Goal: Task Accomplishment & Management: Complete application form

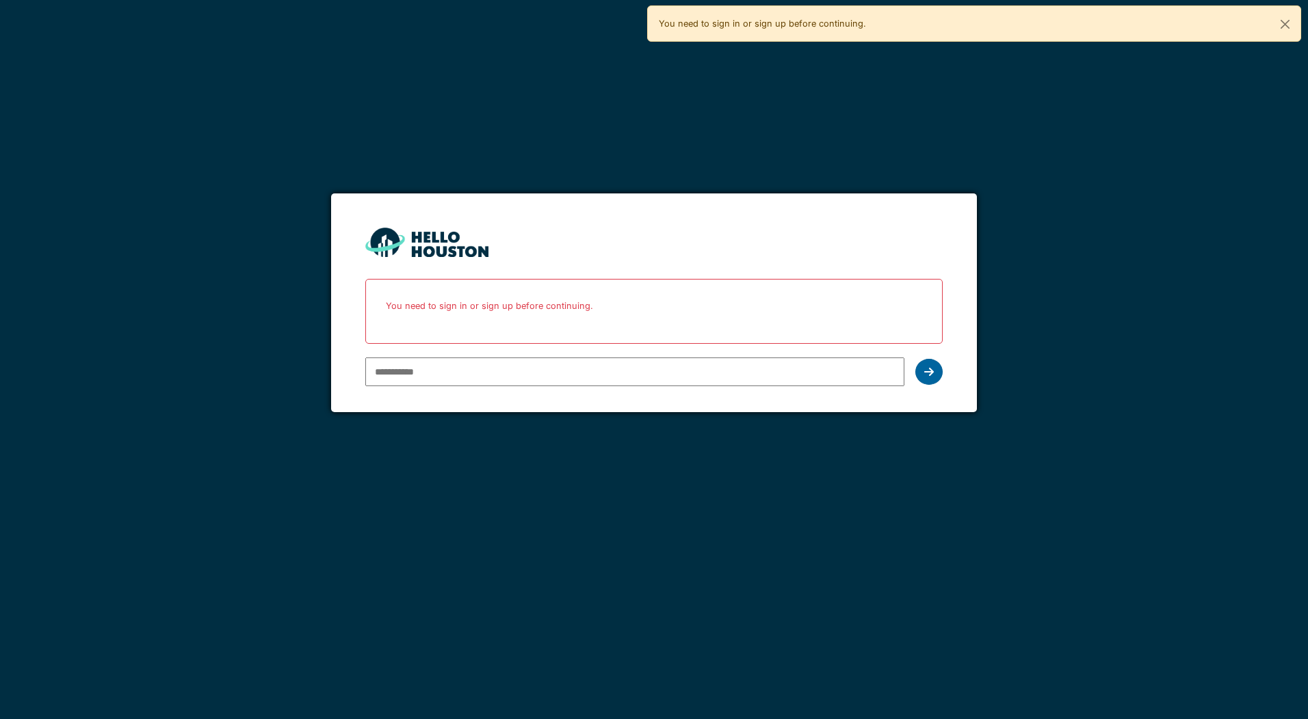
type input "**********"
click at [934, 369] on div at bounding box center [928, 372] width 27 height 26
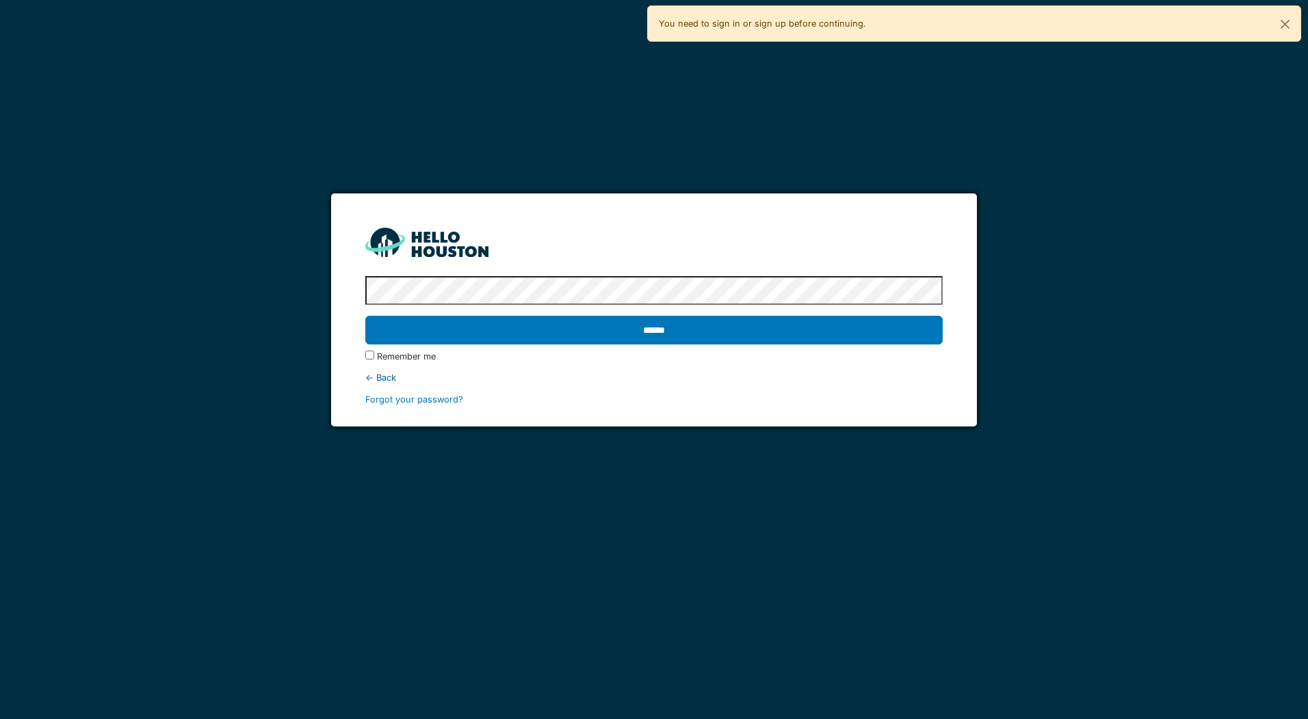
click at [608, 331] on input "******" at bounding box center [653, 330] width 577 height 29
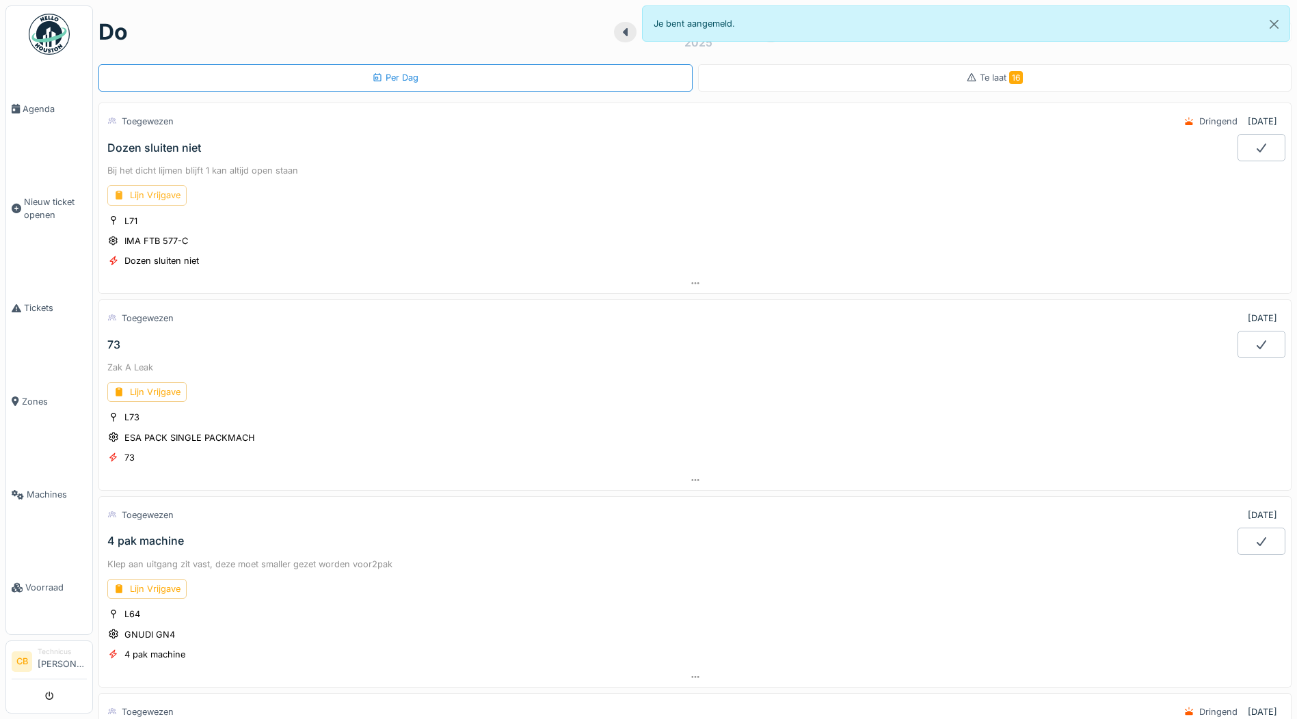
click at [166, 195] on div "Lijn Vrijgave" at bounding box center [146, 195] width 79 height 20
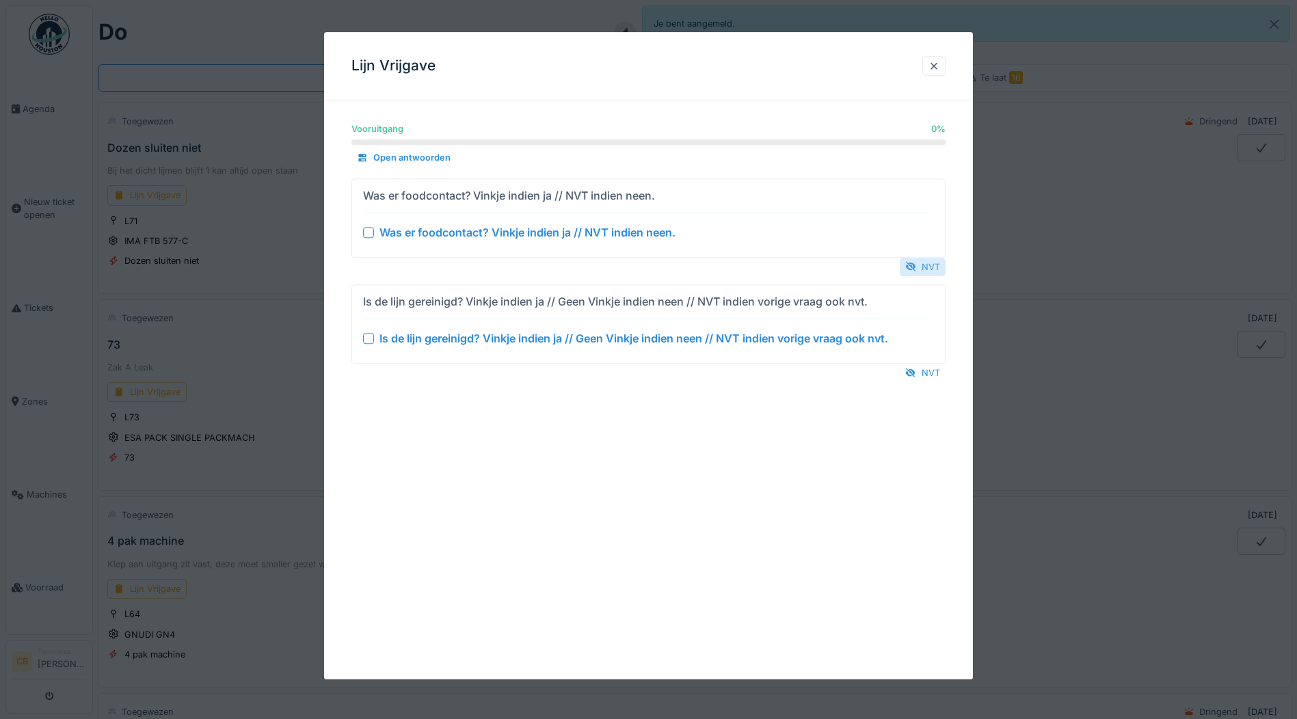
click at [926, 265] on div "NVT" at bounding box center [923, 267] width 46 height 18
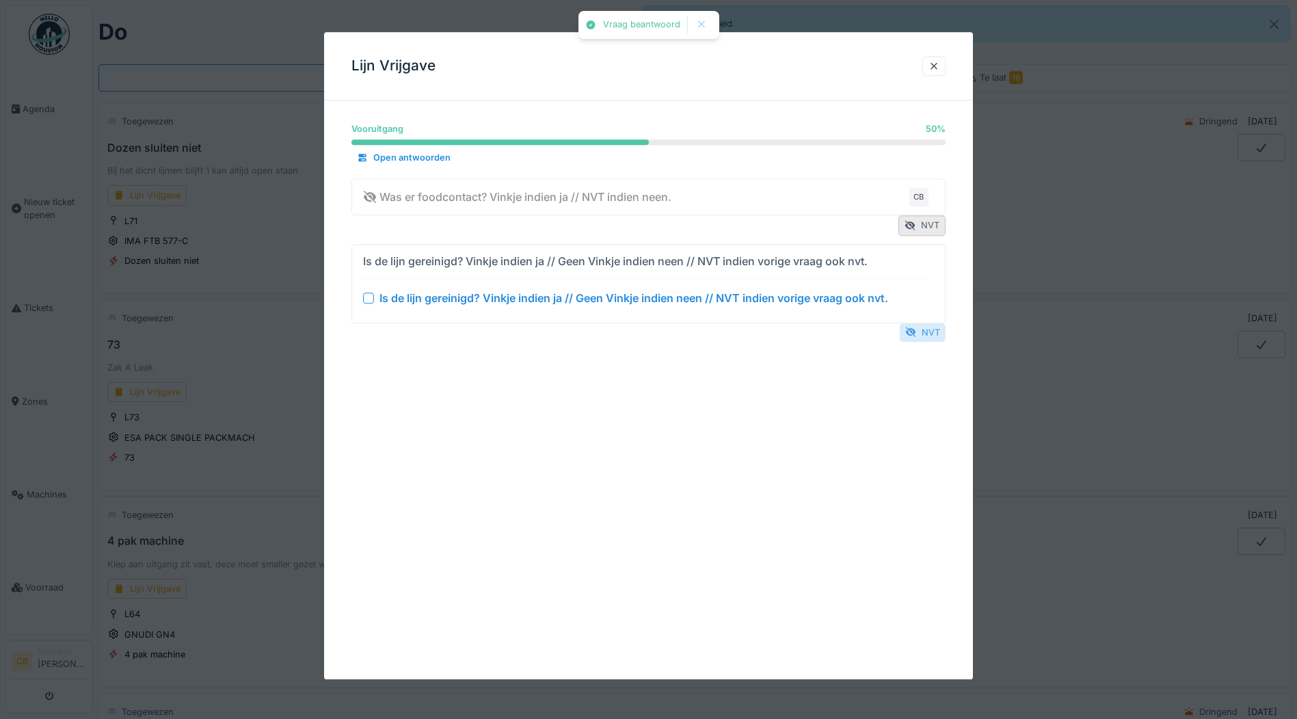
click at [939, 334] on div "NVT" at bounding box center [923, 332] width 46 height 18
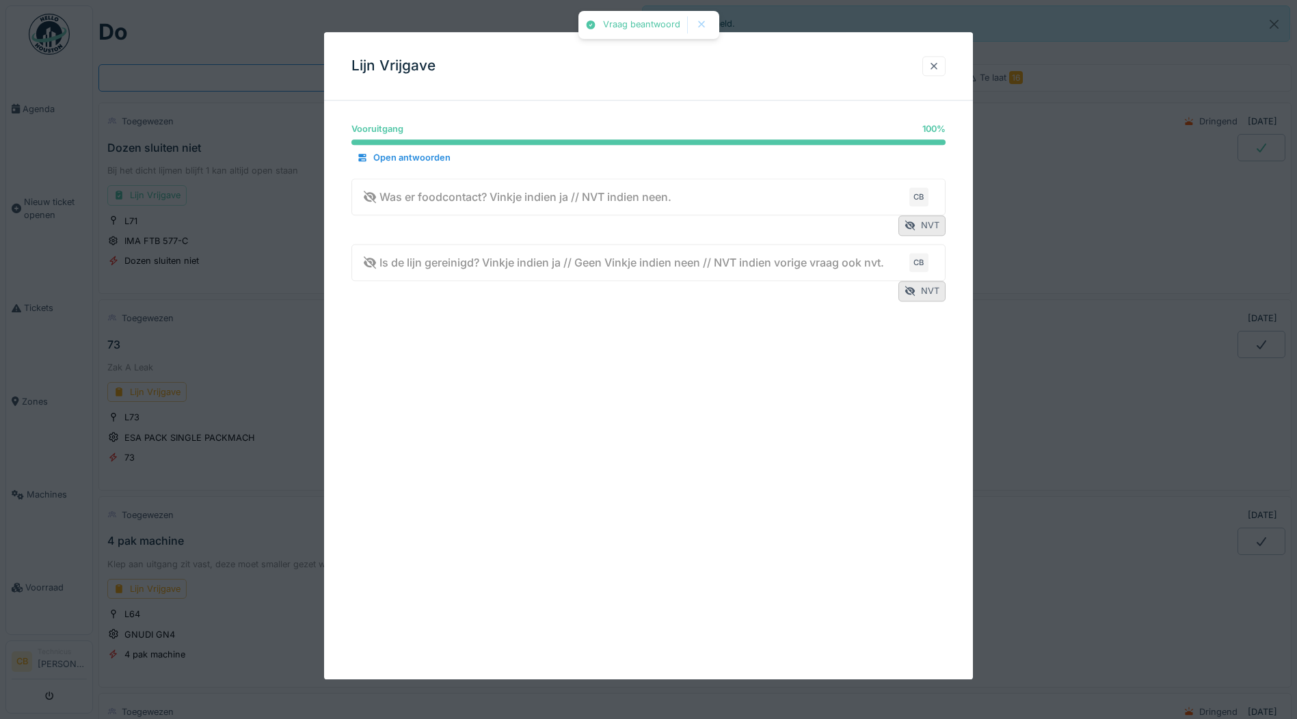
click at [940, 64] on div at bounding box center [934, 66] width 11 height 13
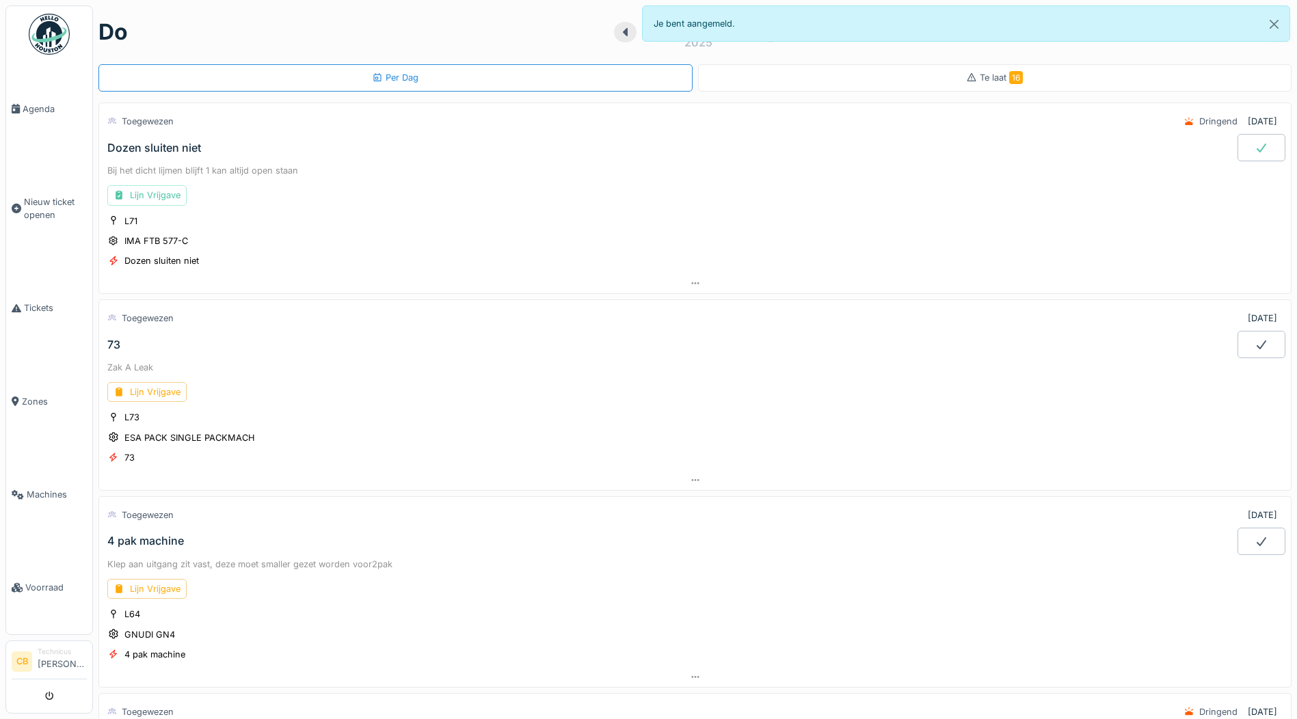
click at [1238, 147] on div at bounding box center [1262, 147] width 48 height 27
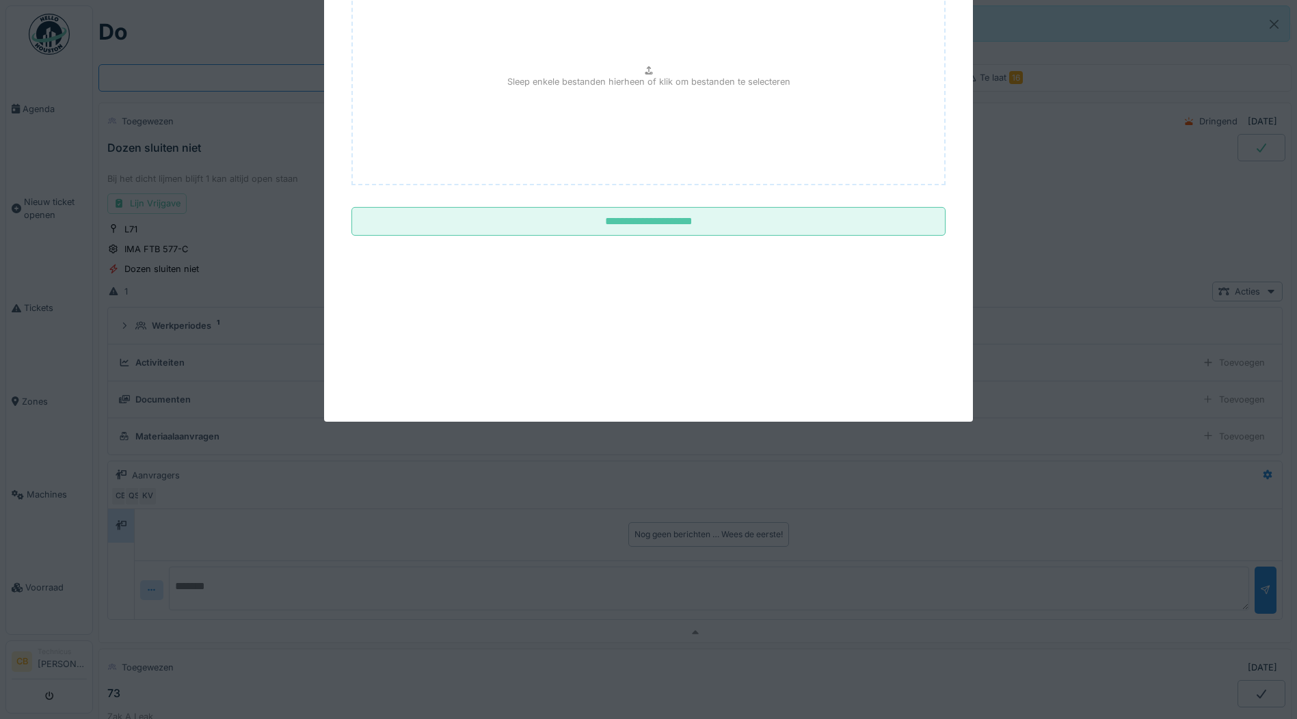
scroll to position [48, 0]
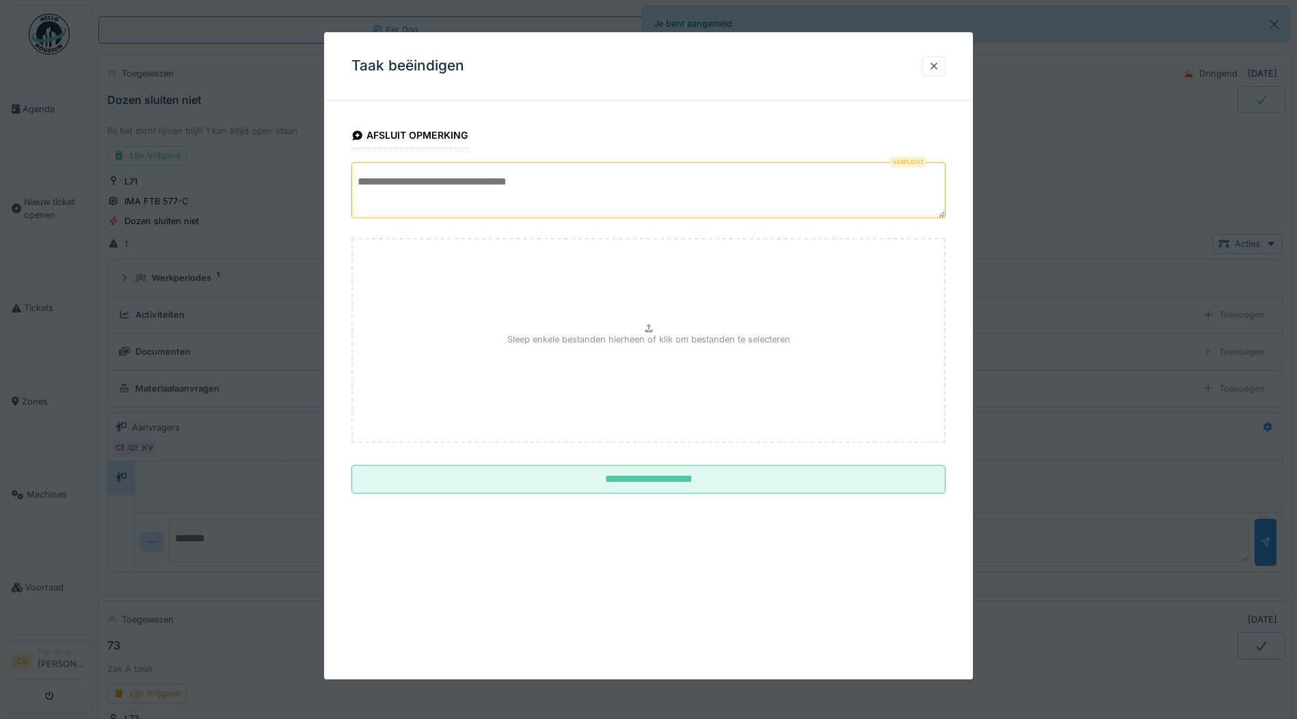
click at [388, 194] on textarea at bounding box center [649, 190] width 594 height 56
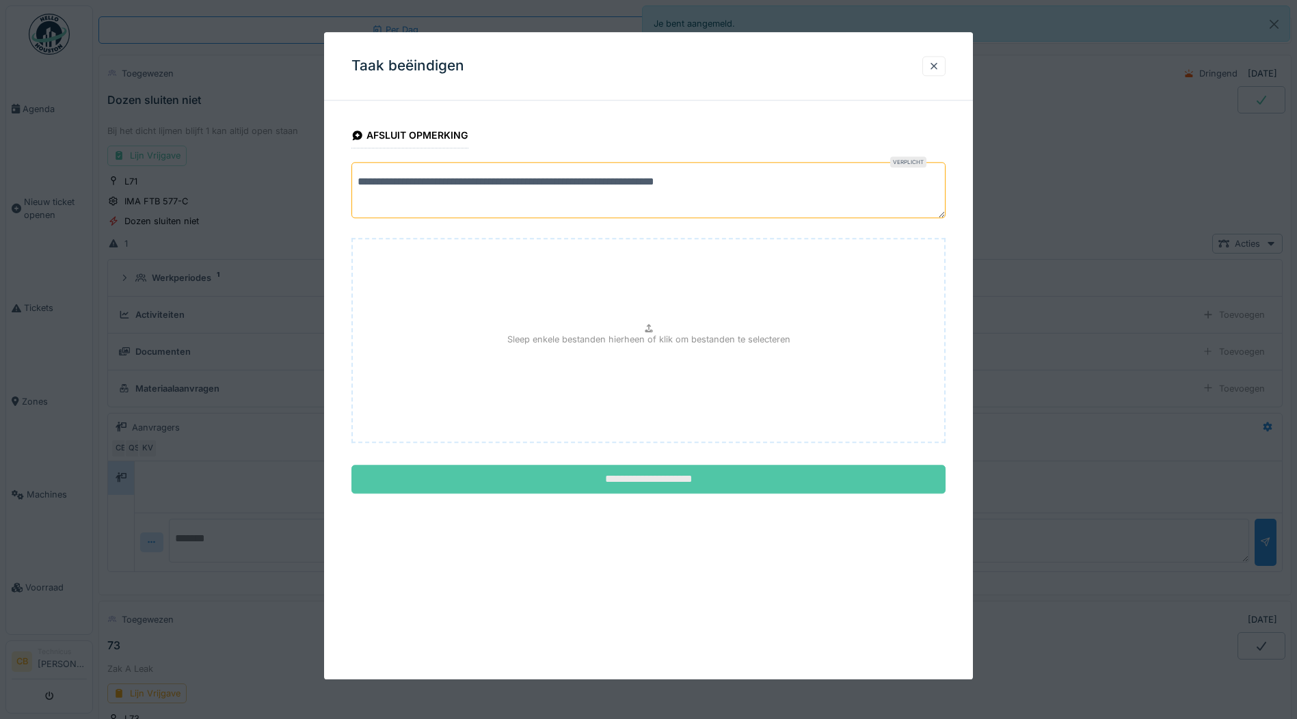
type textarea "**********"
click at [701, 476] on input "**********" at bounding box center [649, 480] width 594 height 29
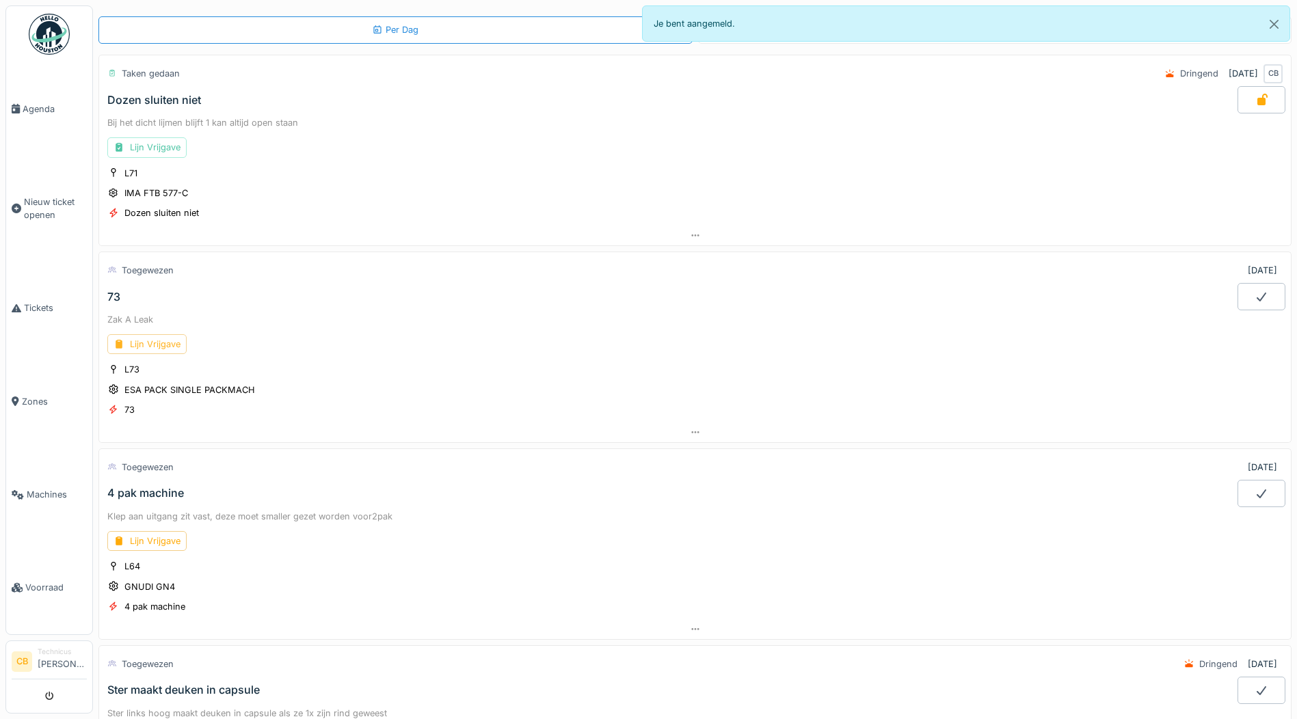
click at [167, 345] on div "Lijn Vrijgave" at bounding box center [146, 344] width 79 height 20
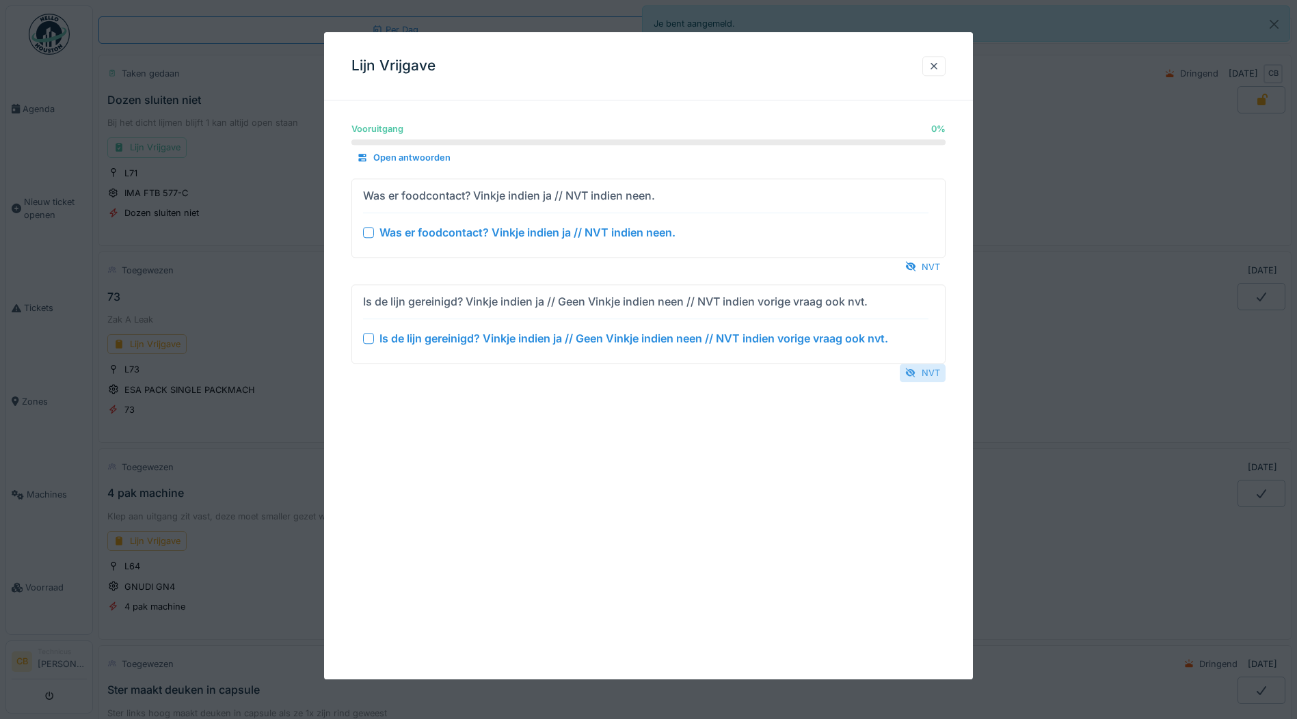
click at [927, 371] on div "NVT" at bounding box center [923, 373] width 46 height 18
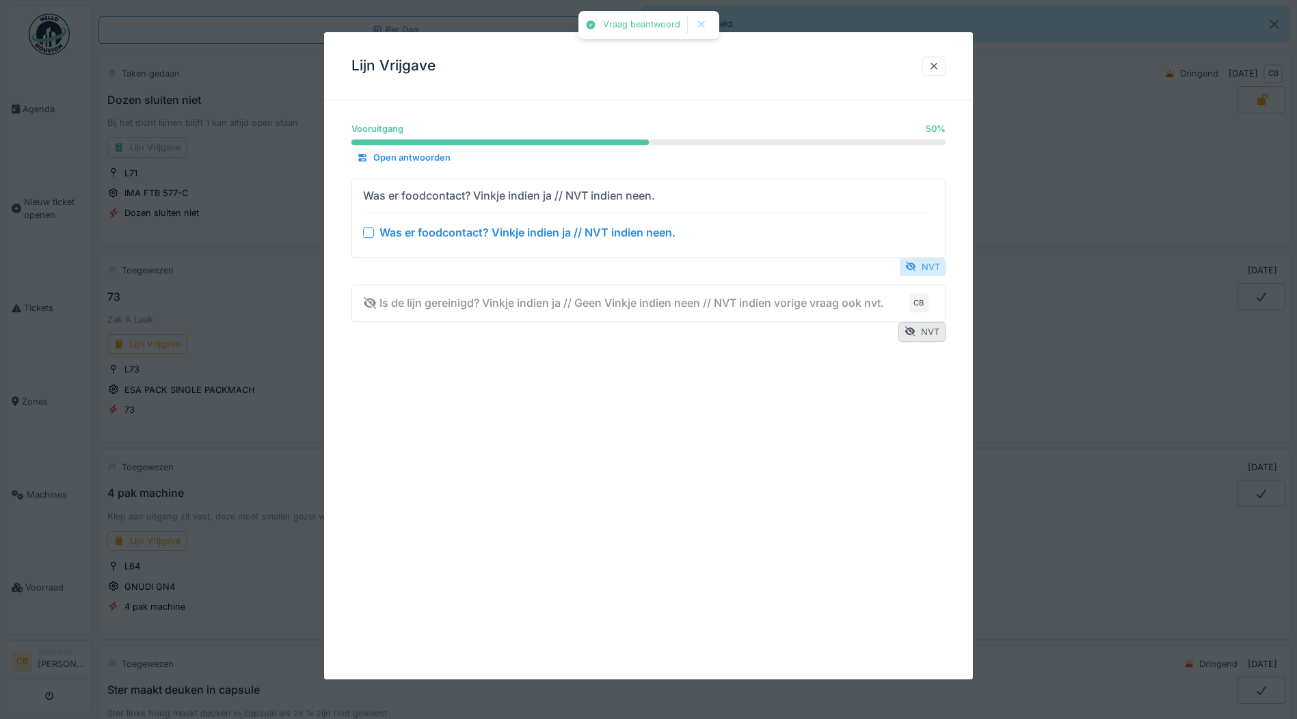
click at [934, 261] on div "NVT" at bounding box center [923, 267] width 46 height 18
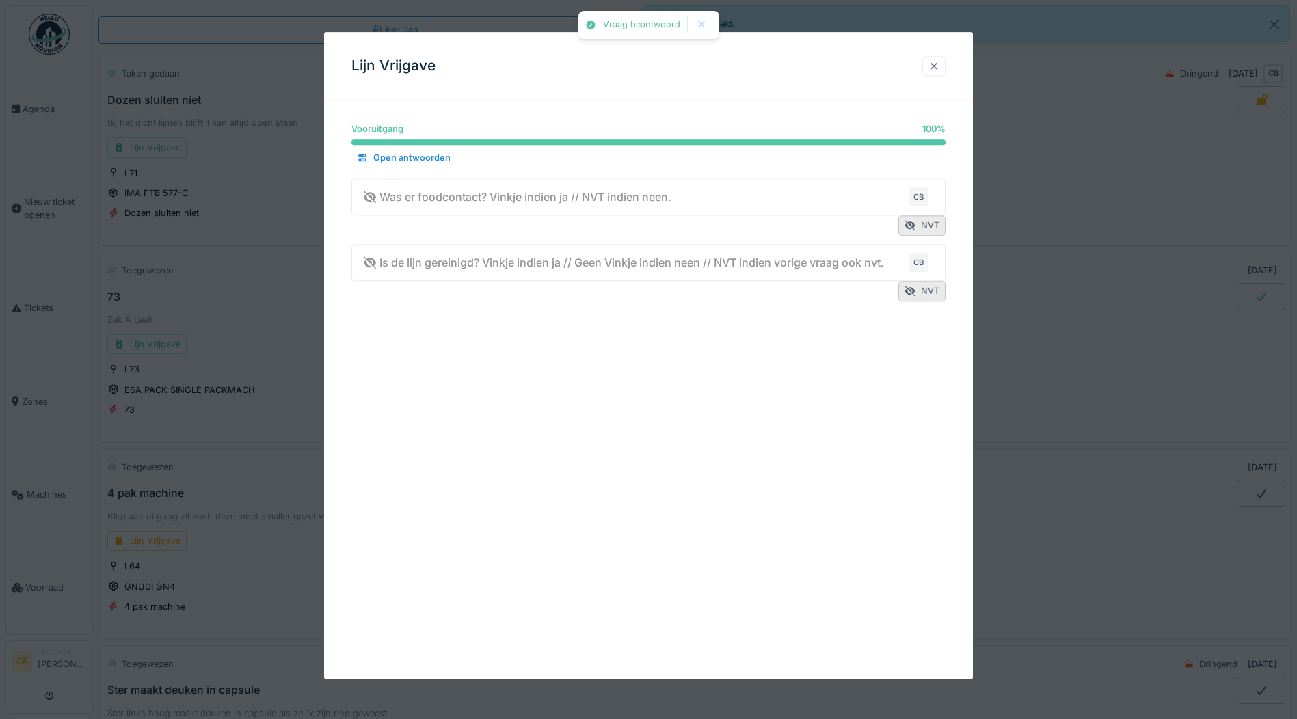
click at [936, 62] on div at bounding box center [934, 66] width 11 height 13
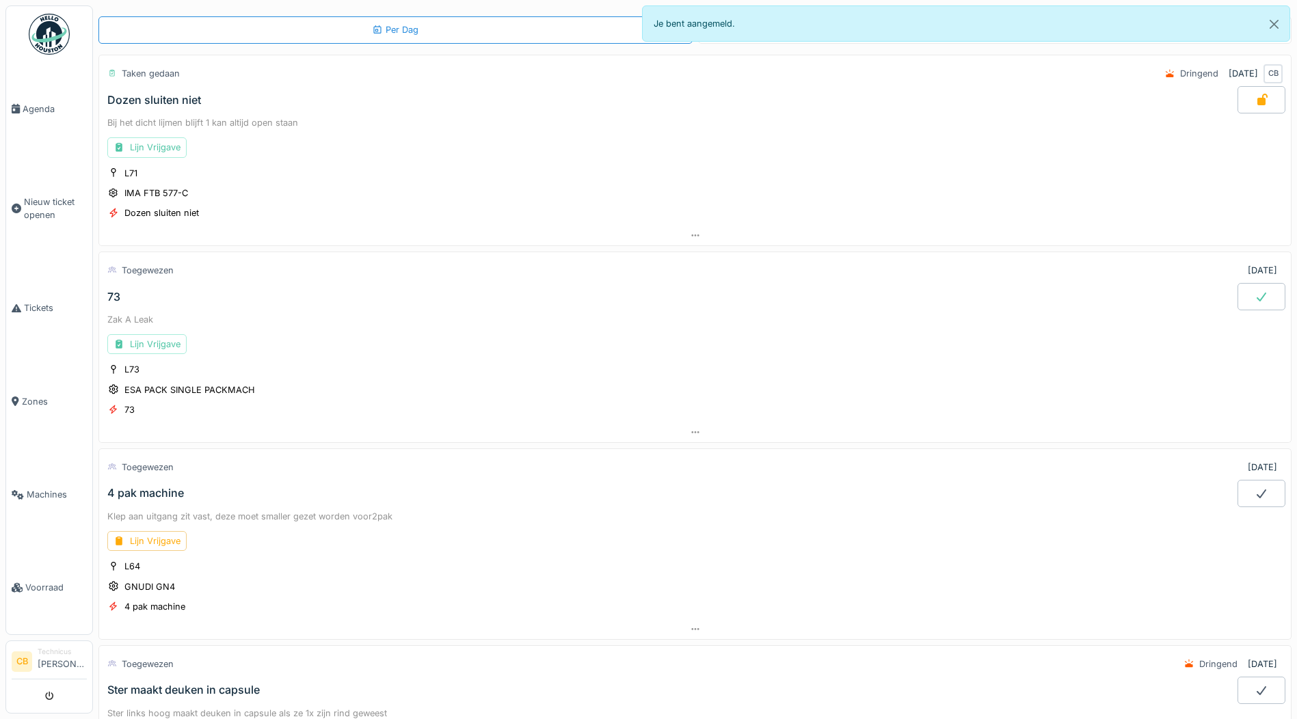
click at [1255, 297] on icon at bounding box center [1262, 296] width 14 height 11
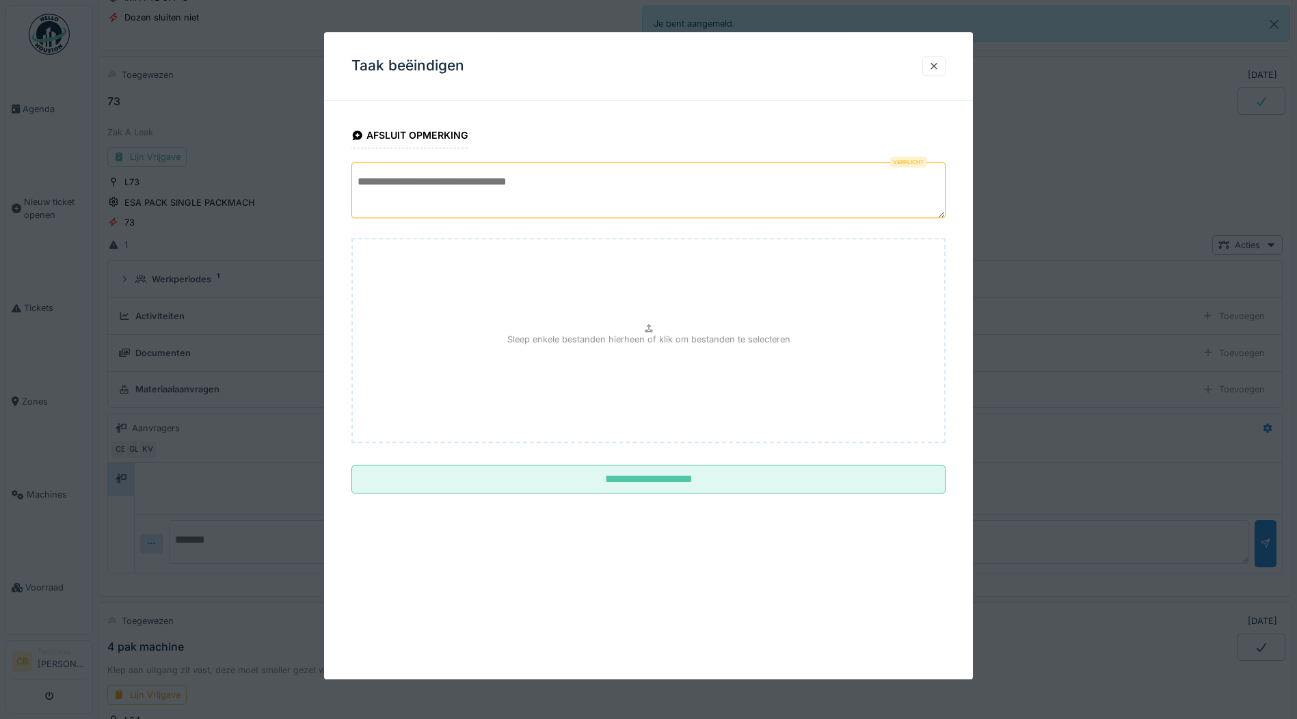
scroll to position [245, 0]
click at [370, 195] on textarea at bounding box center [649, 190] width 594 height 56
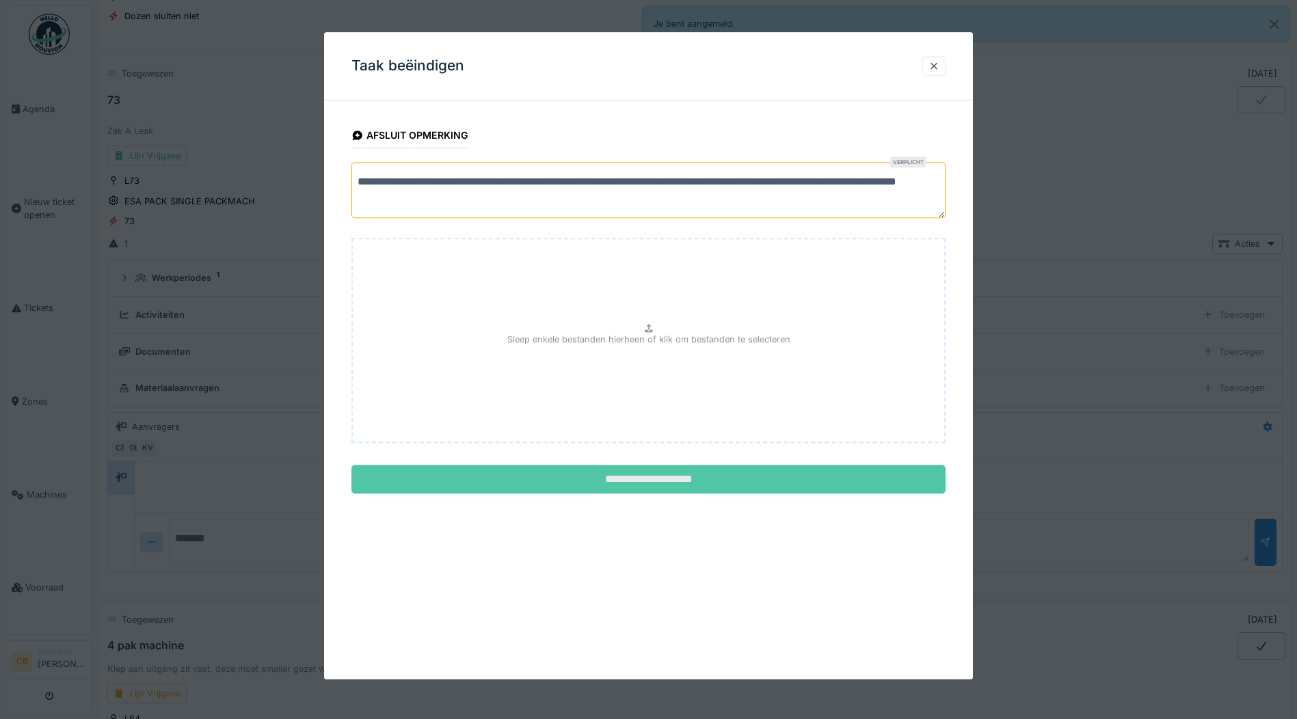
type textarea "**********"
click at [663, 475] on input "**********" at bounding box center [649, 480] width 594 height 29
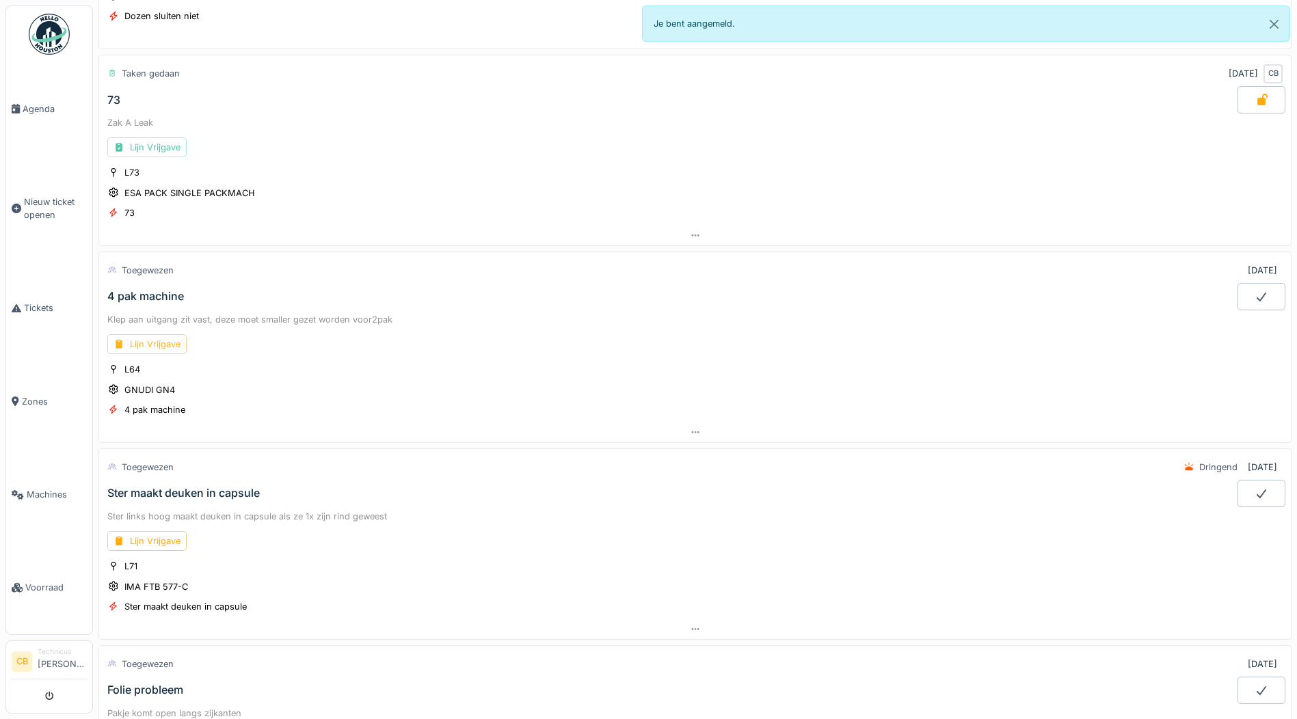
click at [168, 338] on div "Lijn Vrijgave" at bounding box center [146, 344] width 79 height 20
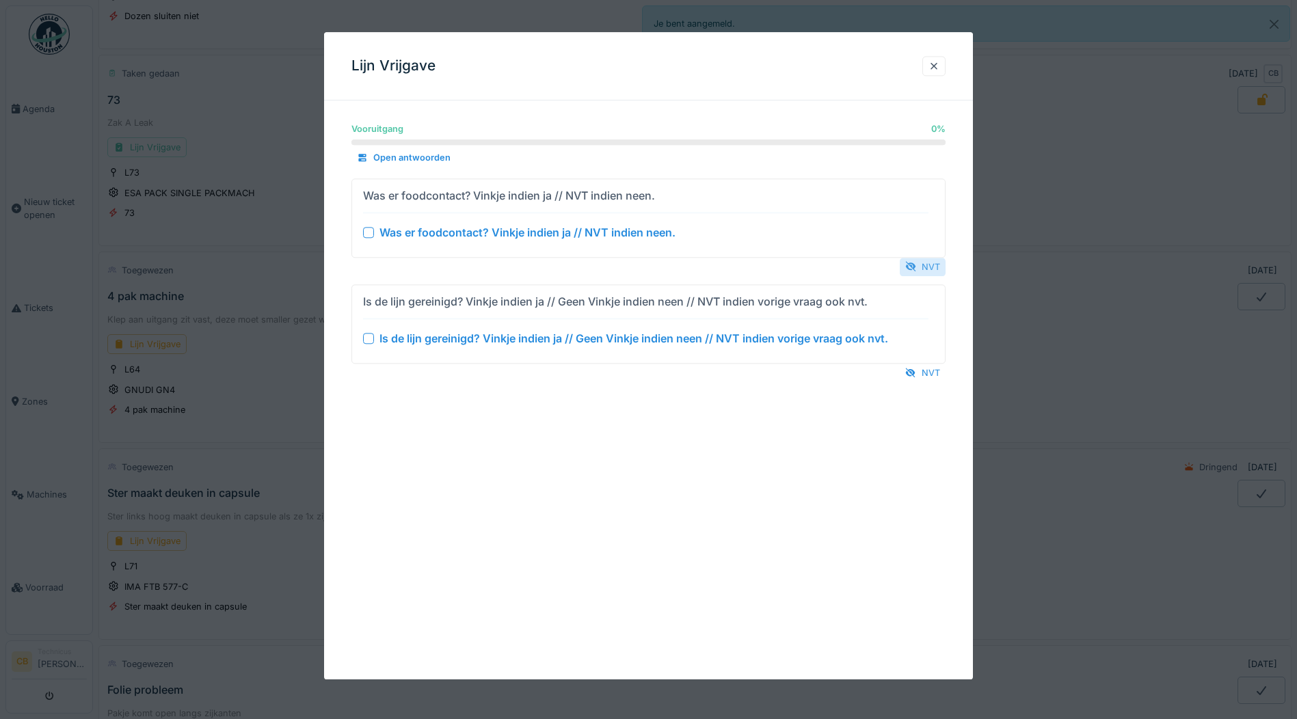
click at [930, 261] on div "NVT" at bounding box center [923, 267] width 46 height 18
click at [928, 367] on div "NVT" at bounding box center [923, 373] width 46 height 18
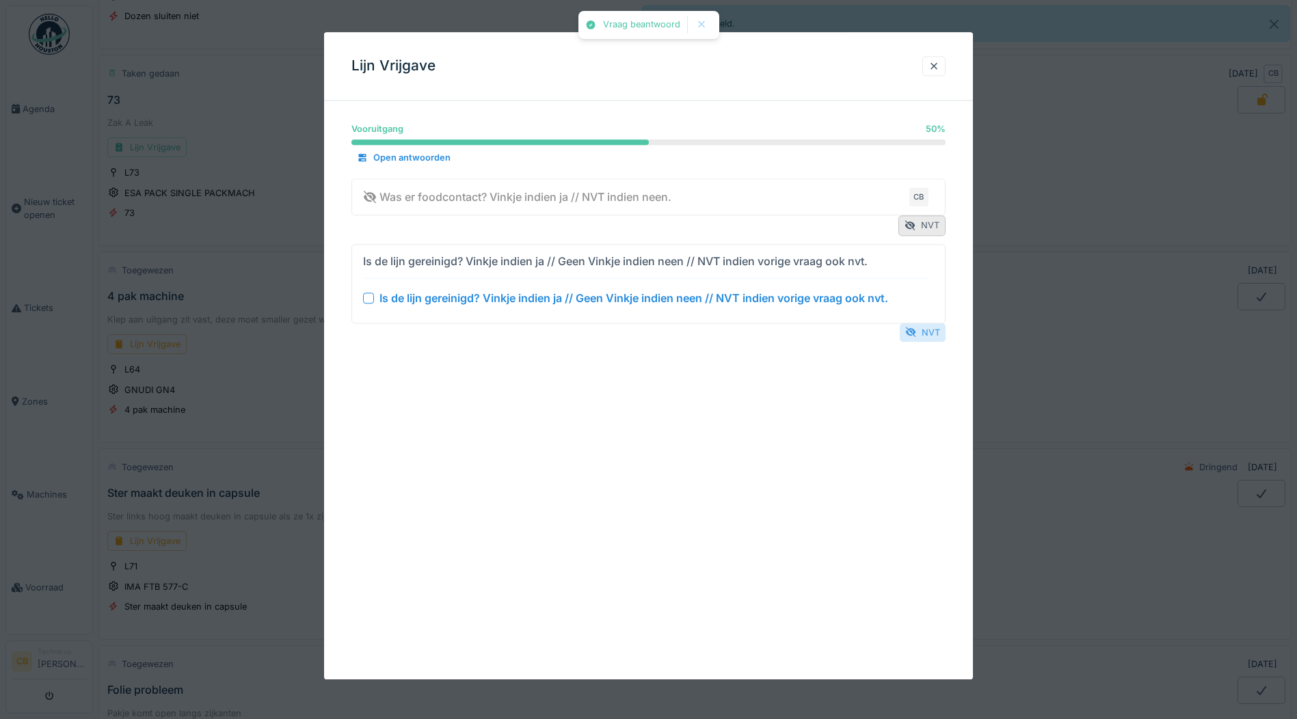
click at [923, 333] on div "NVT" at bounding box center [923, 332] width 46 height 18
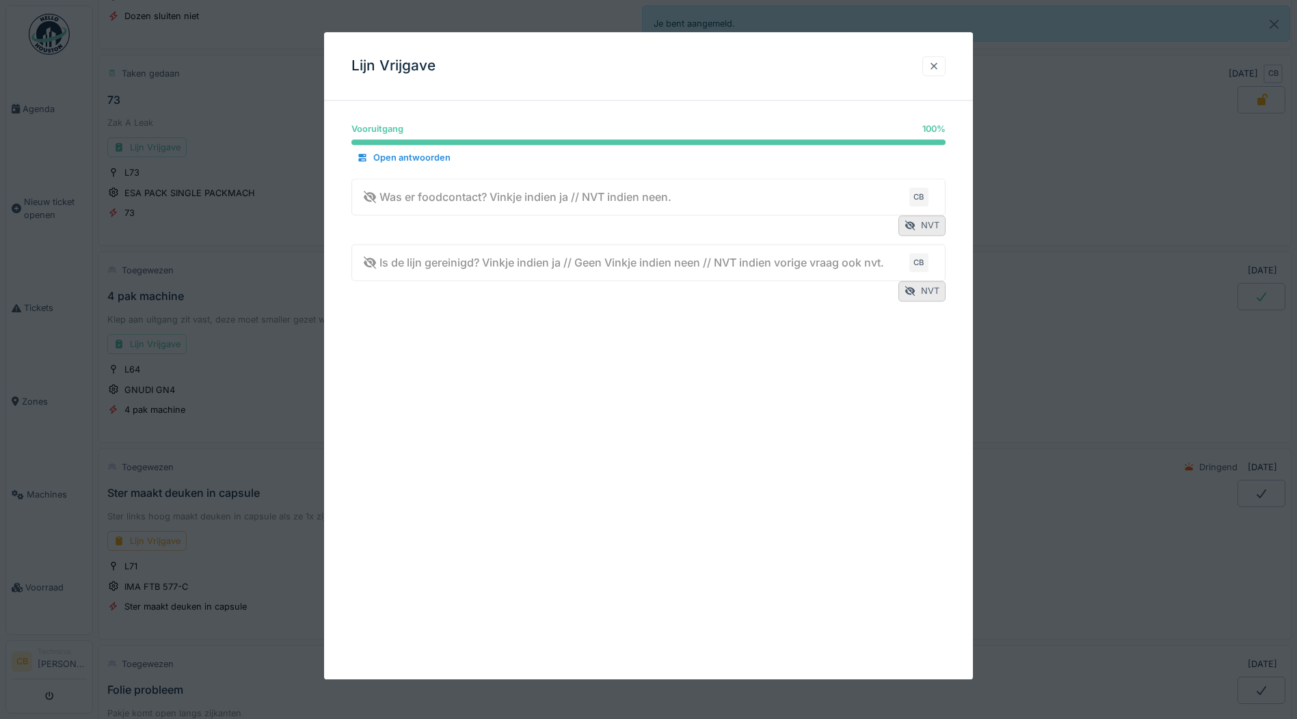
click at [940, 60] on div at bounding box center [934, 66] width 11 height 13
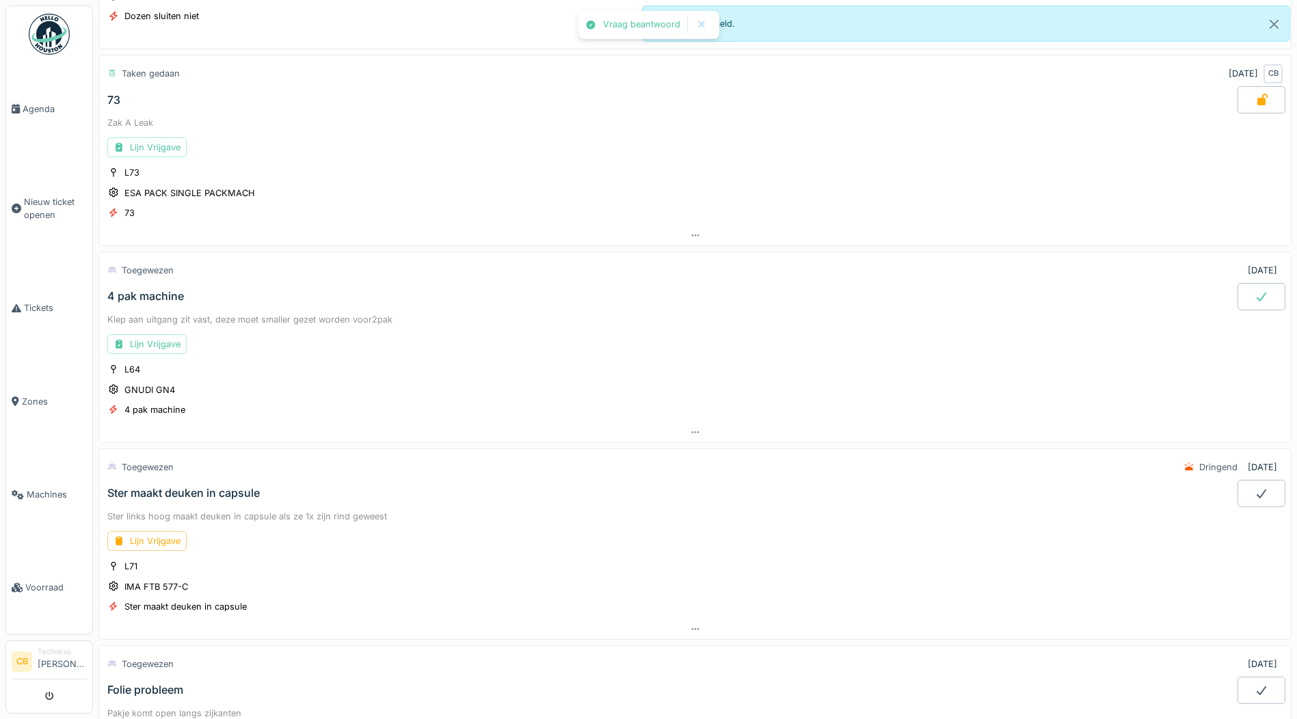
click at [1238, 290] on div at bounding box center [1262, 296] width 48 height 27
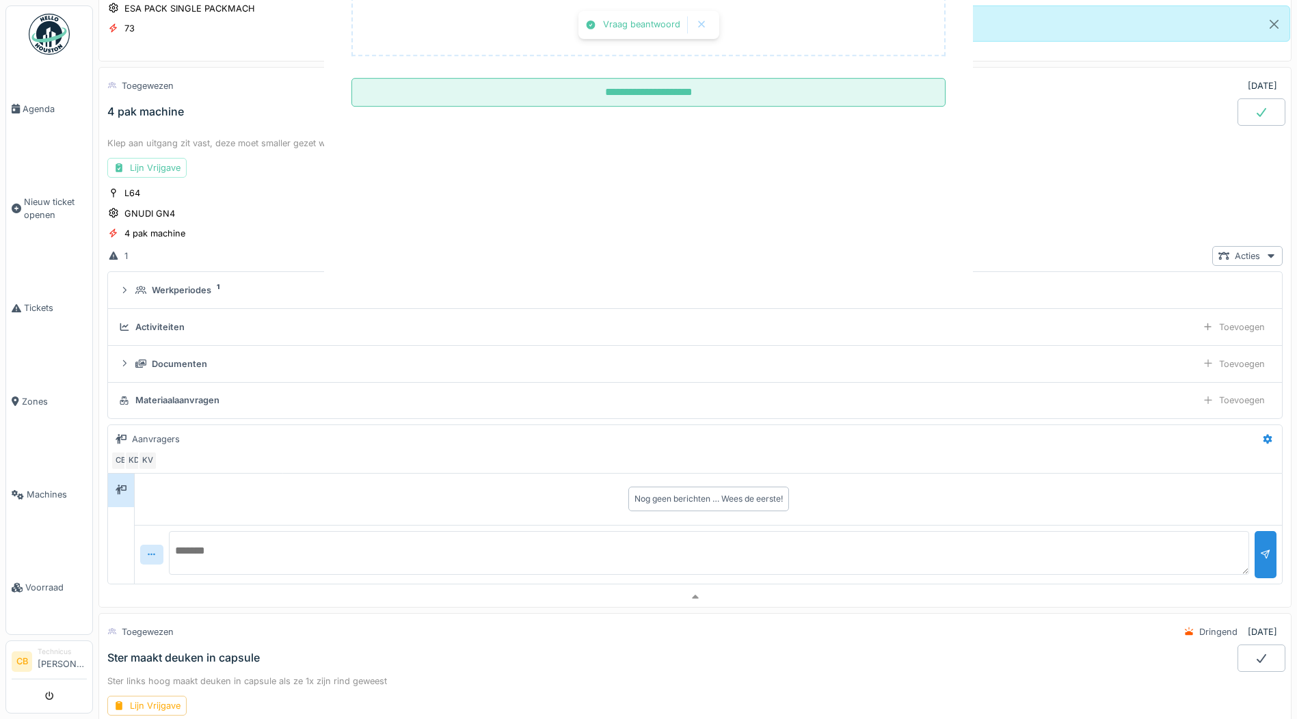
scroll to position [442, 0]
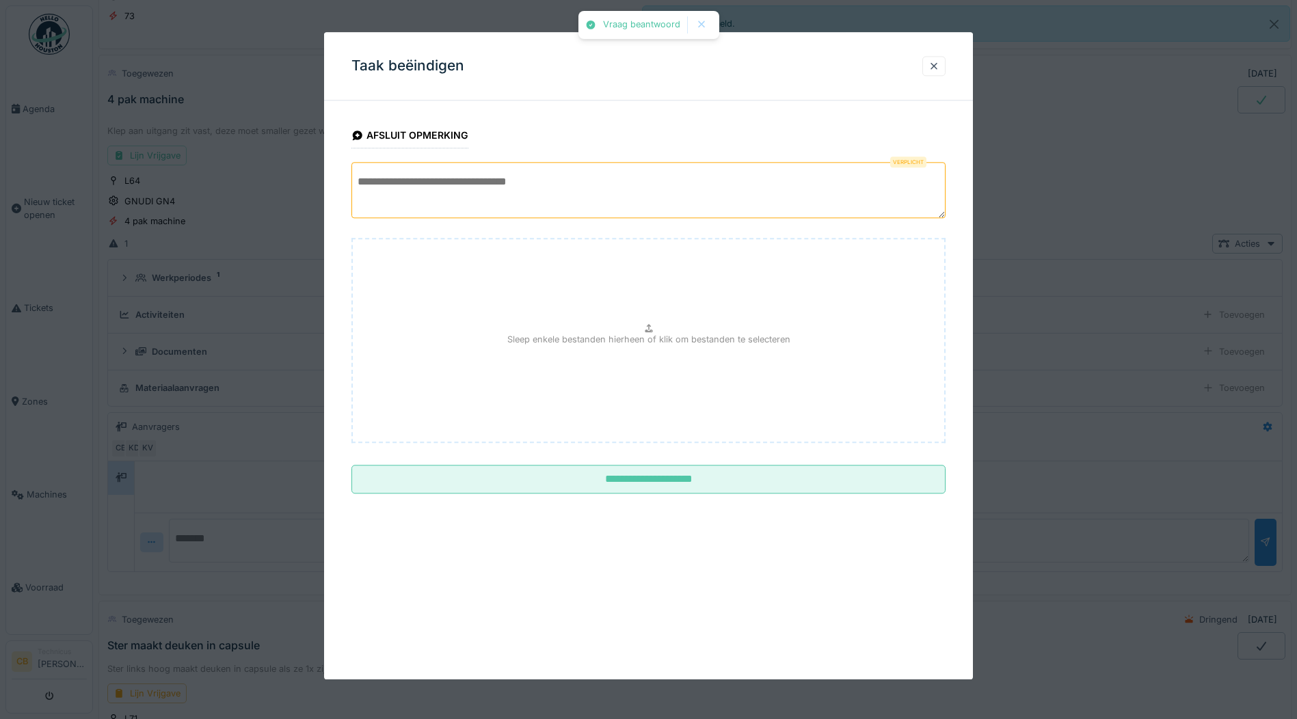
drag, startPoint x: 367, startPoint y: 195, endPoint x: 543, endPoint y: 169, distance: 178.4
click at [368, 195] on textarea at bounding box center [649, 190] width 594 height 56
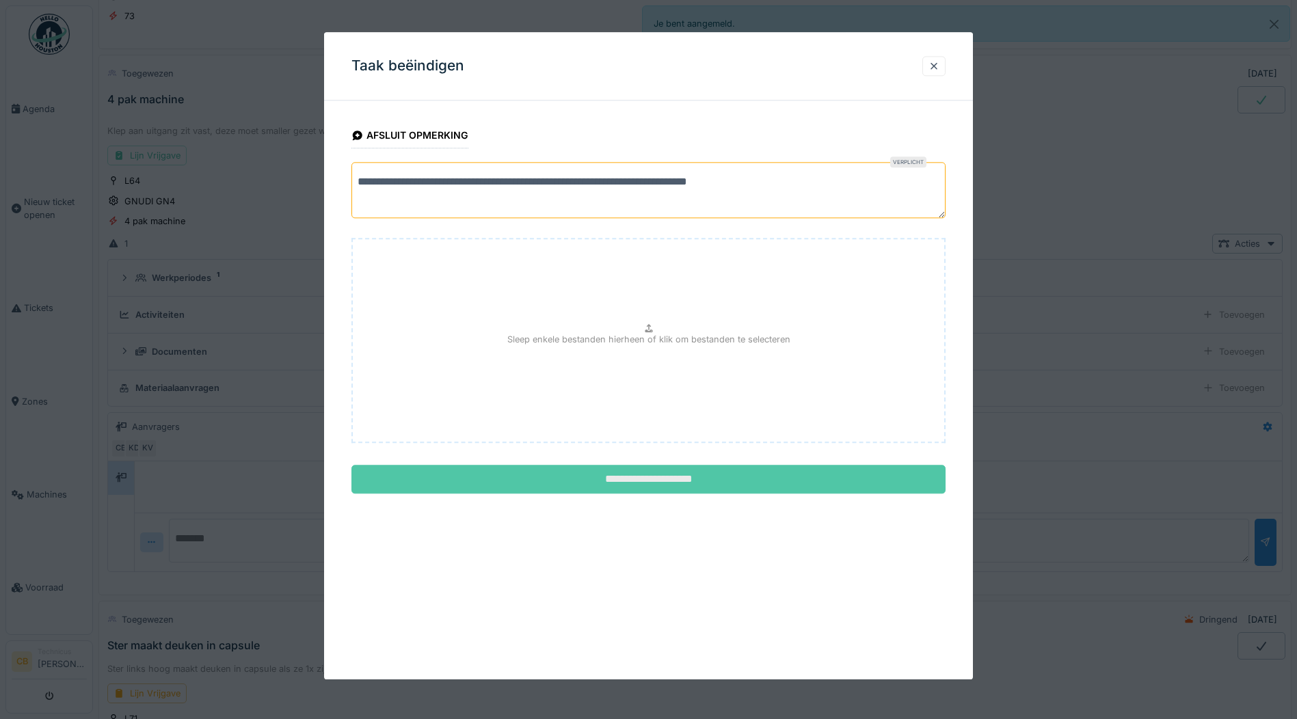
type textarea "**********"
click at [681, 484] on input "**********" at bounding box center [649, 480] width 594 height 29
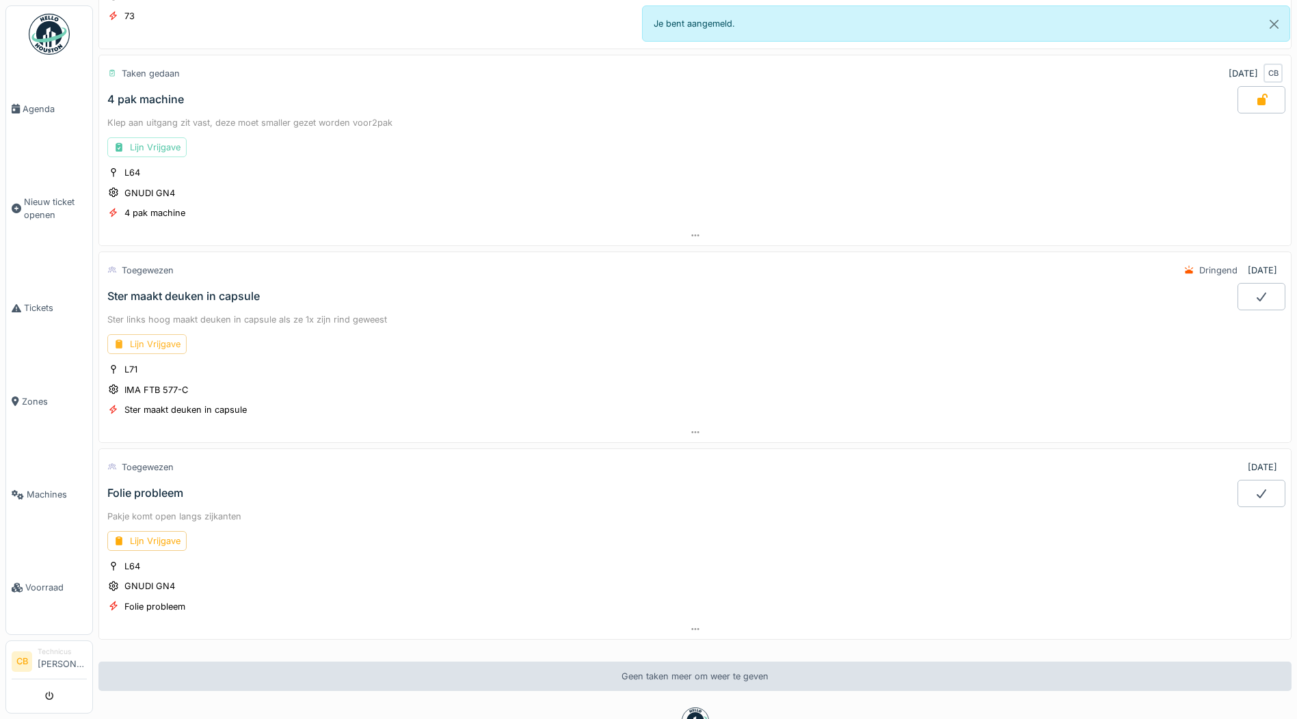
click at [162, 339] on div "Lijn Vrijgave" at bounding box center [146, 344] width 79 height 20
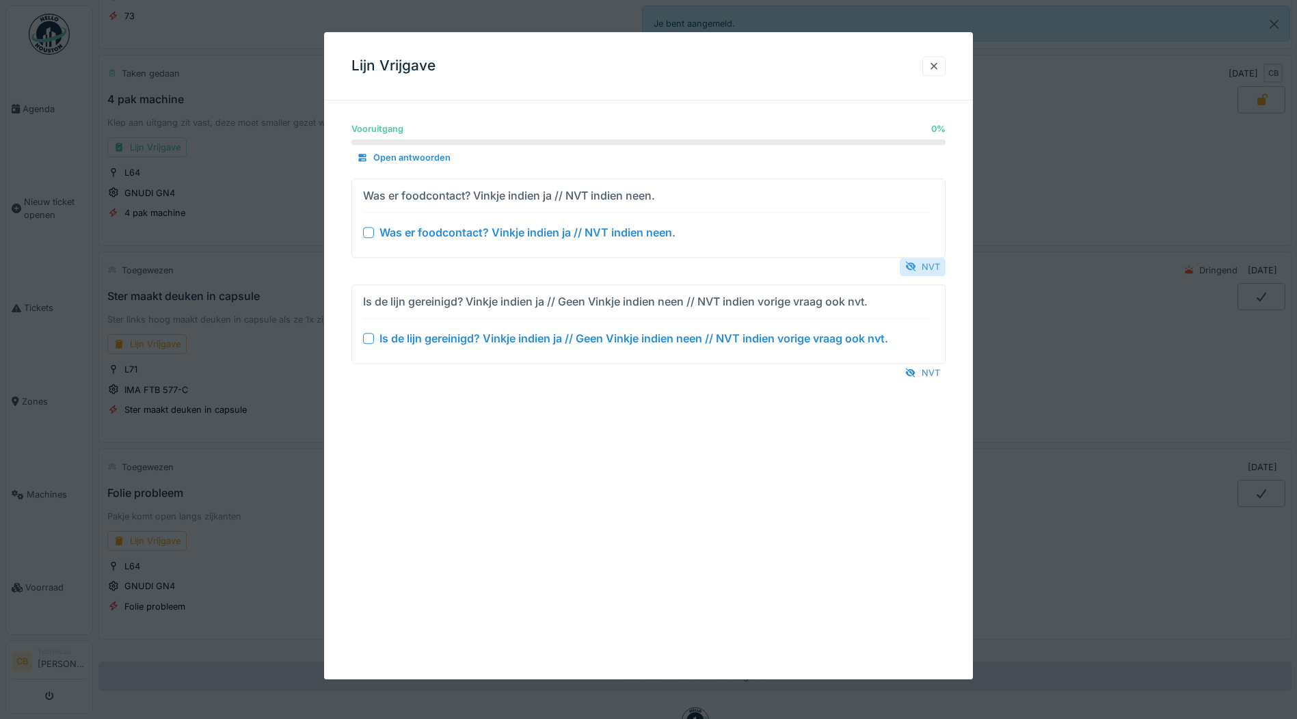
click at [936, 263] on div "NVT" at bounding box center [923, 267] width 46 height 18
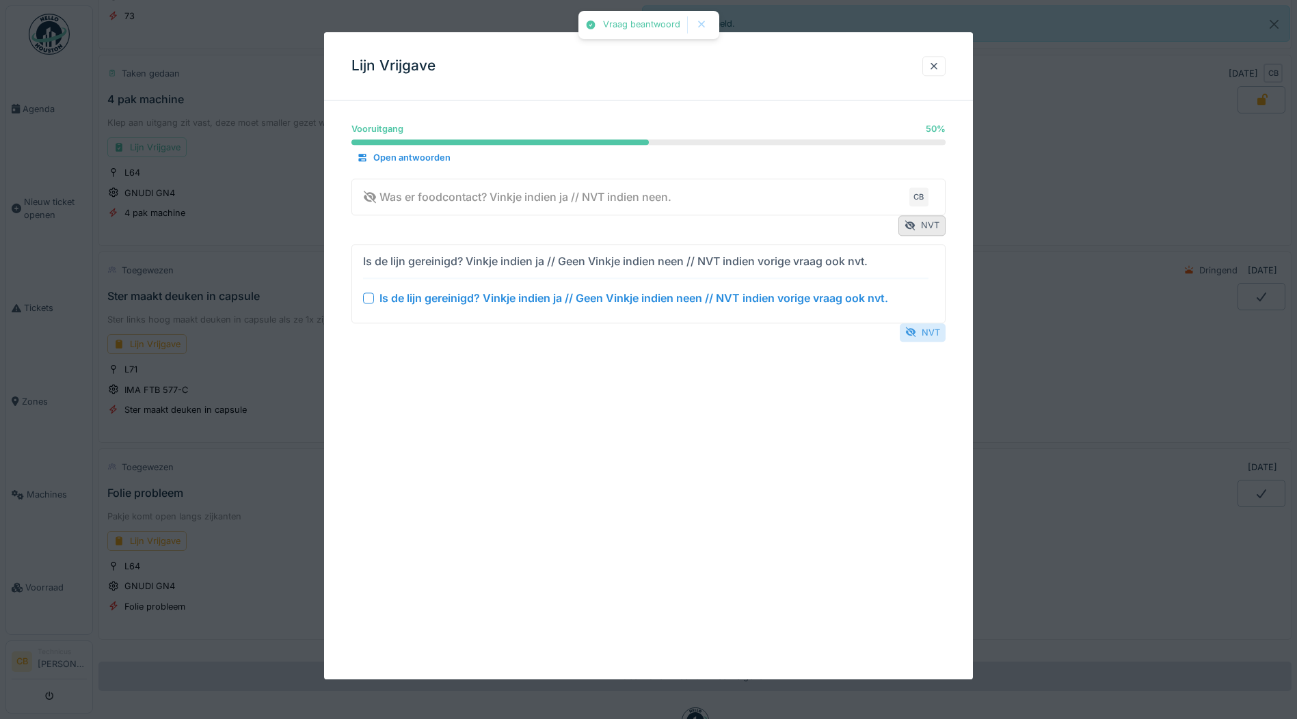
click at [926, 329] on div "NVT" at bounding box center [923, 332] width 46 height 18
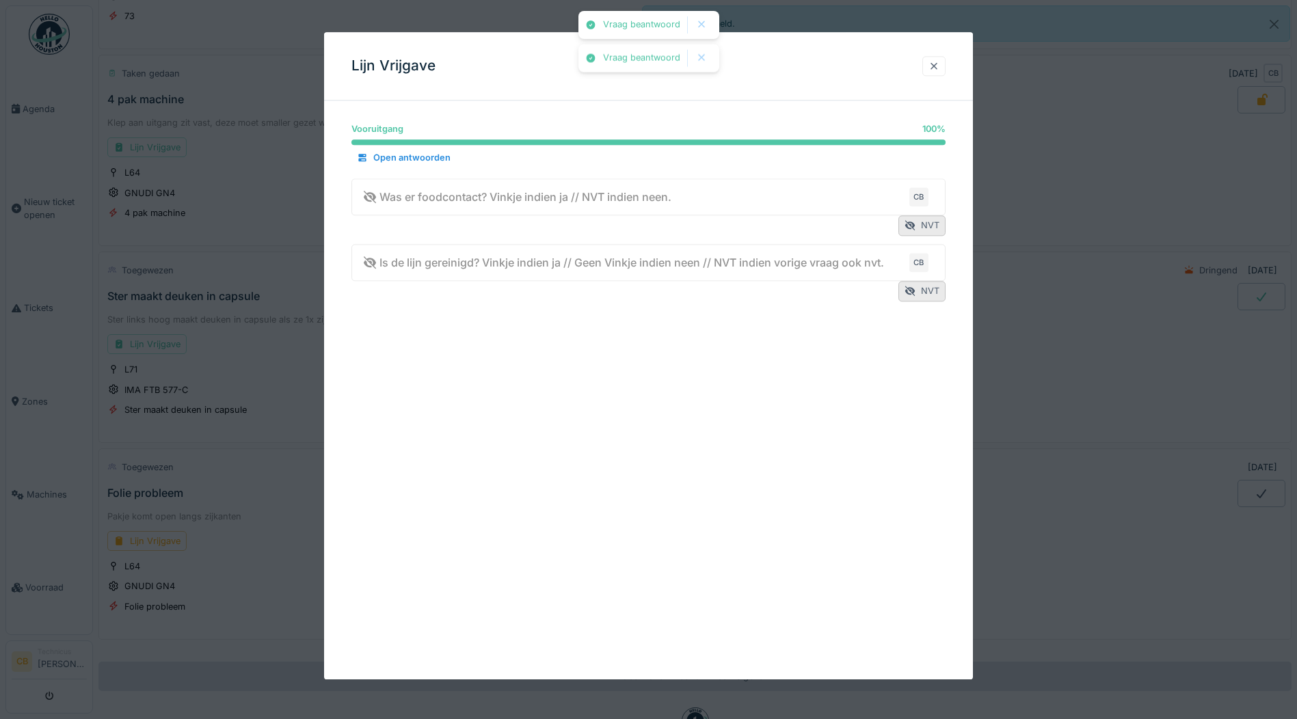
click at [940, 62] on div at bounding box center [934, 66] width 11 height 13
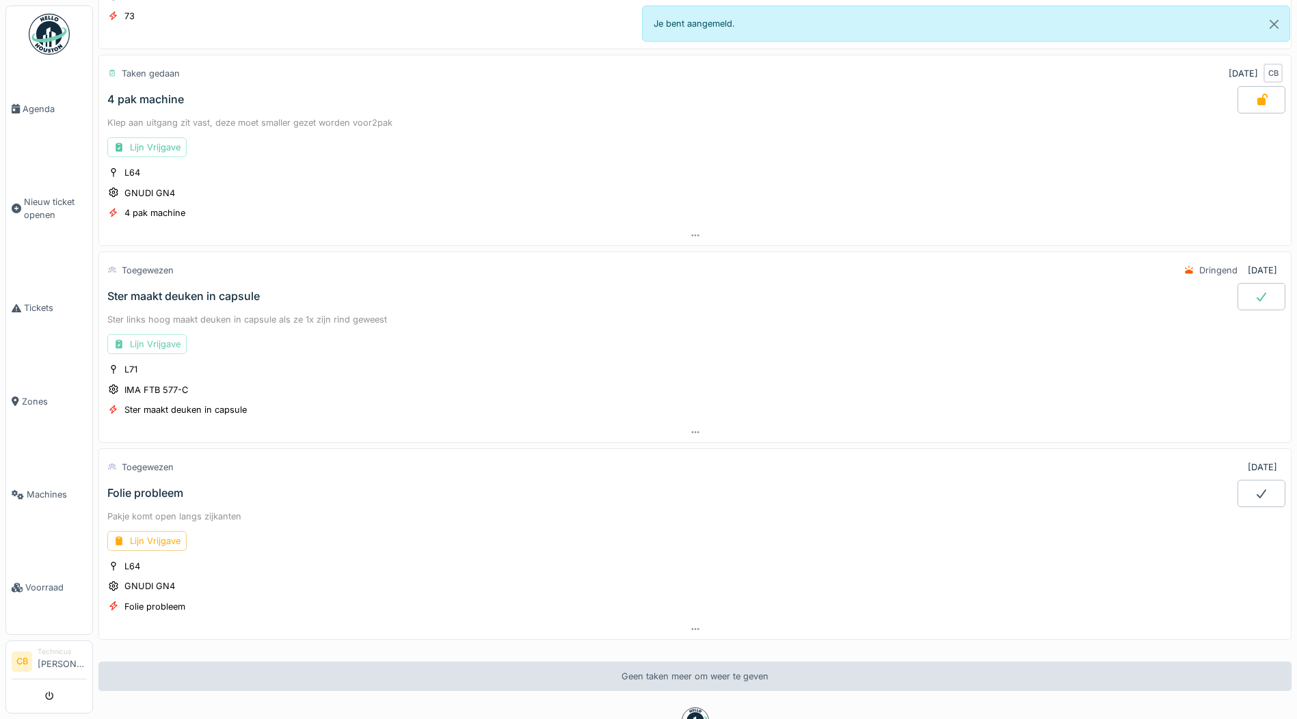
click at [161, 339] on div "Lijn Vrijgave" at bounding box center [146, 344] width 79 height 20
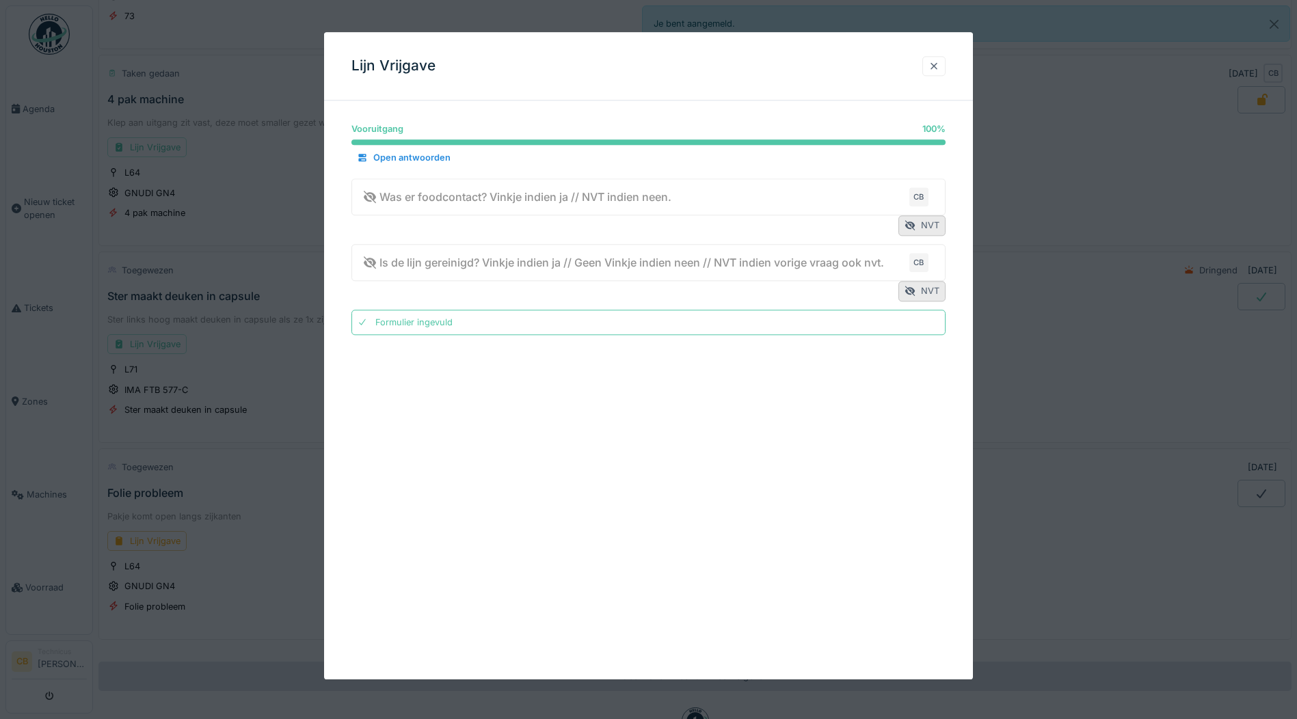
click at [940, 64] on div at bounding box center [934, 66] width 11 height 13
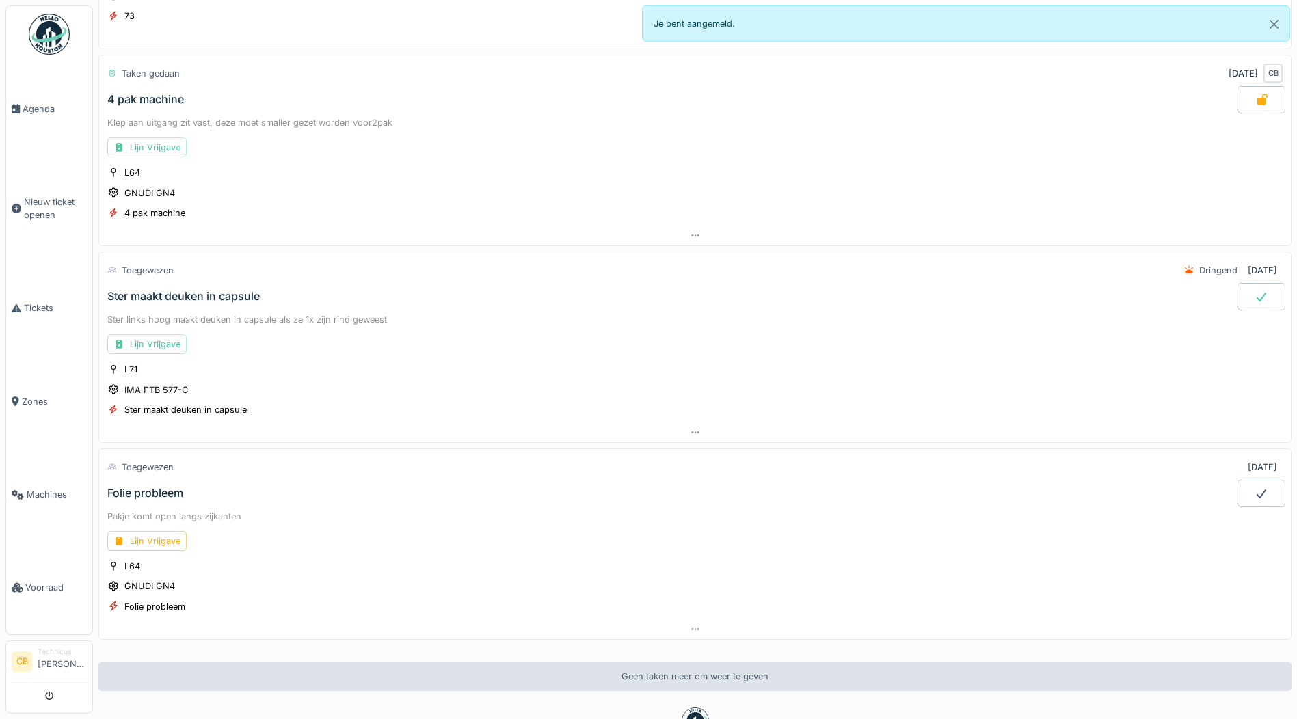
click at [1243, 289] on div at bounding box center [1262, 296] width 48 height 27
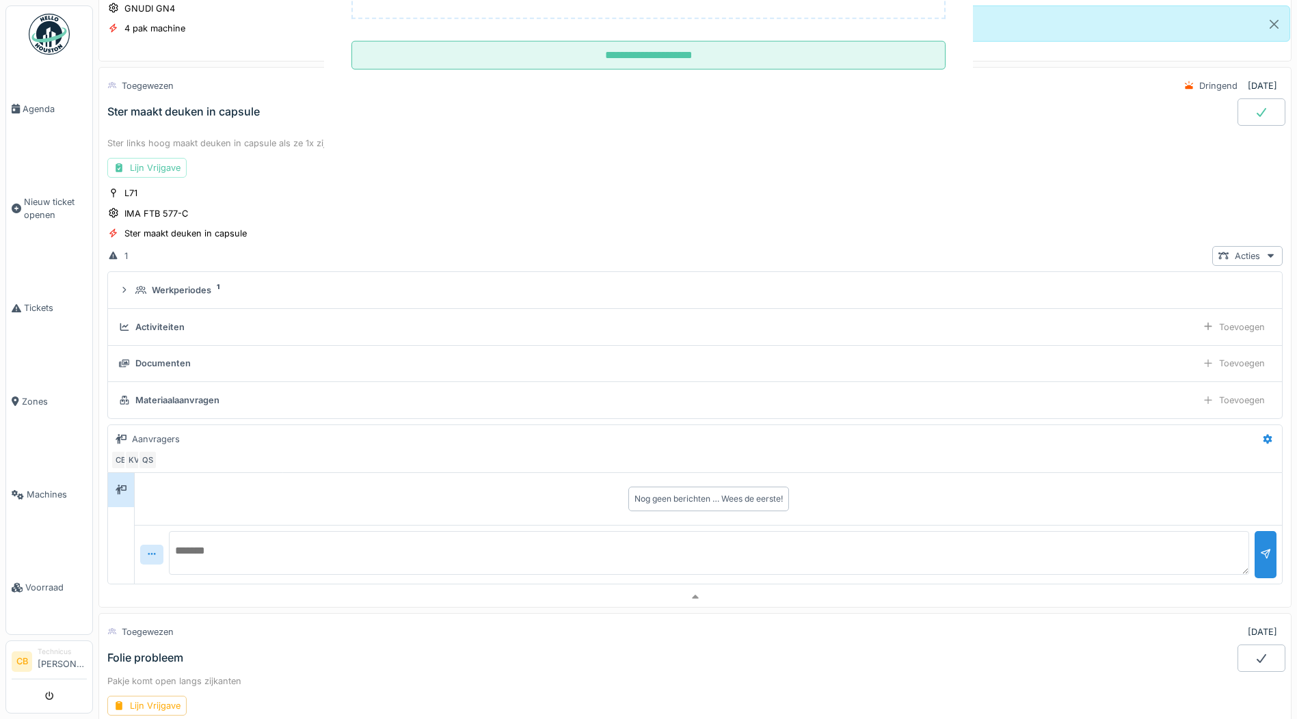
scroll to position [639, 0]
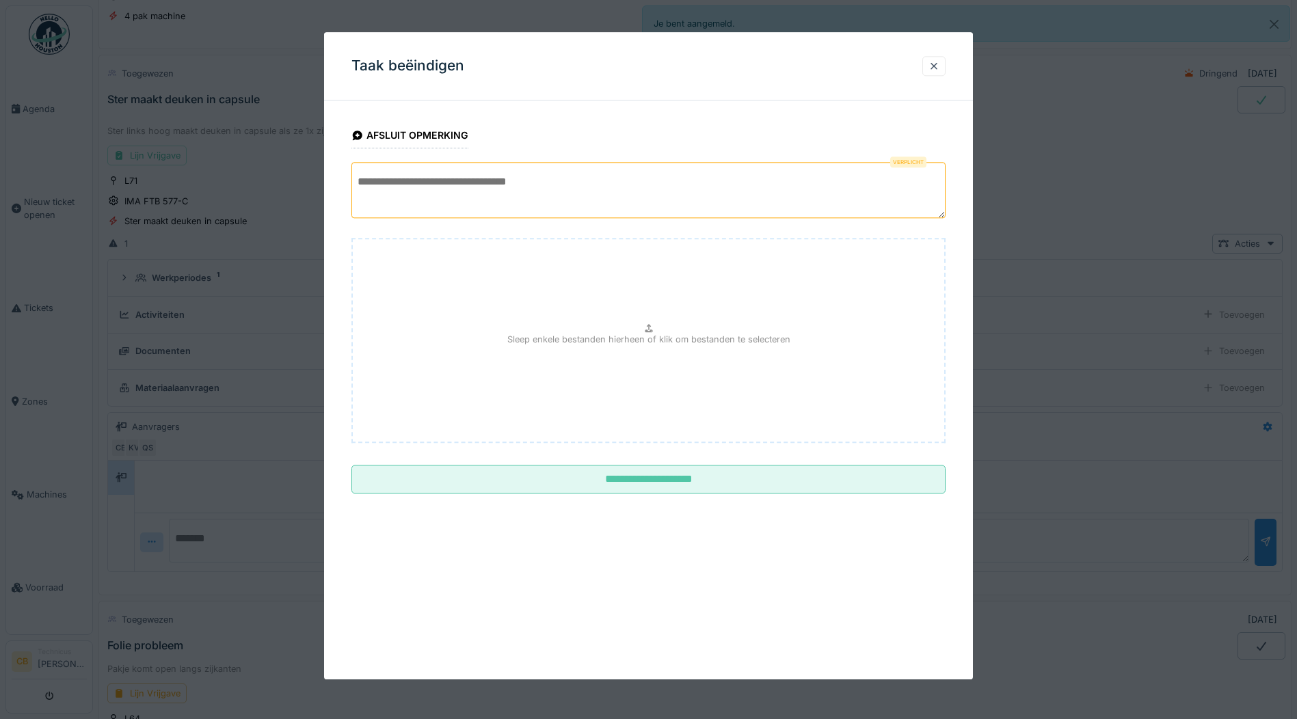
click at [387, 191] on textarea at bounding box center [649, 190] width 594 height 56
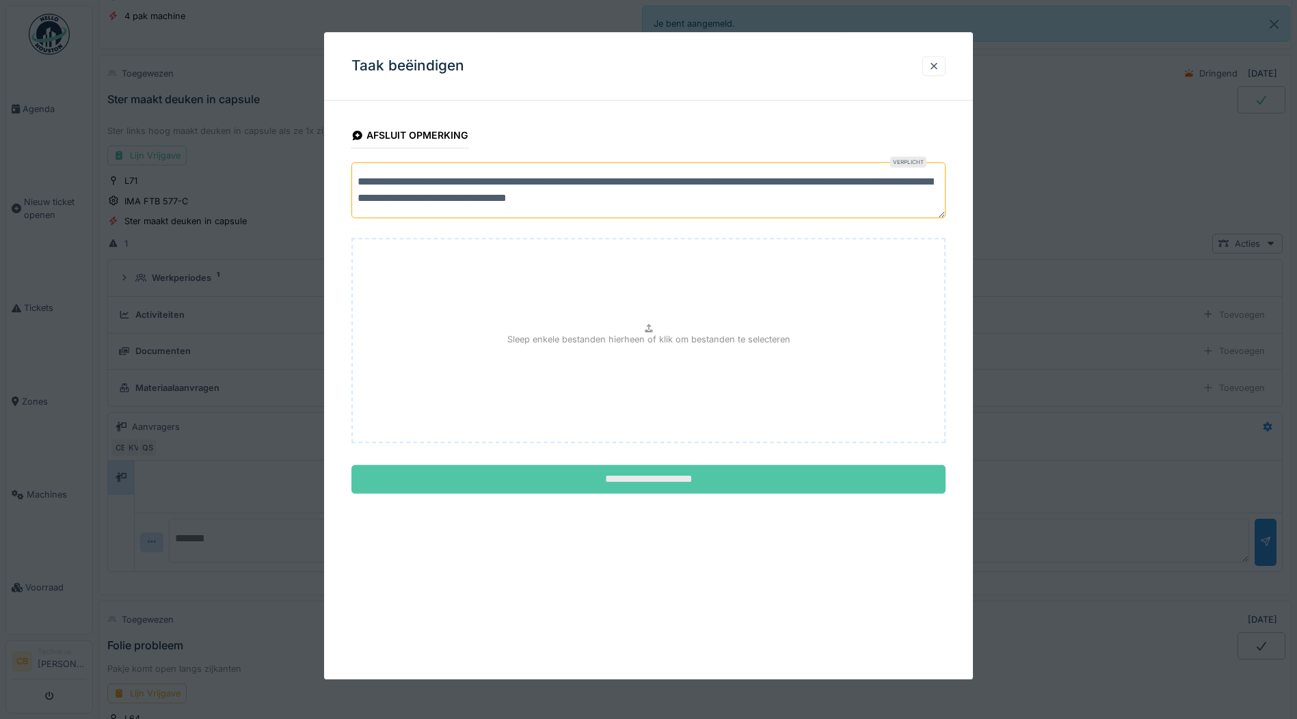
type textarea "**********"
click at [640, 480] on input "**********" at bounding box center [649, 480] width 594 height 29
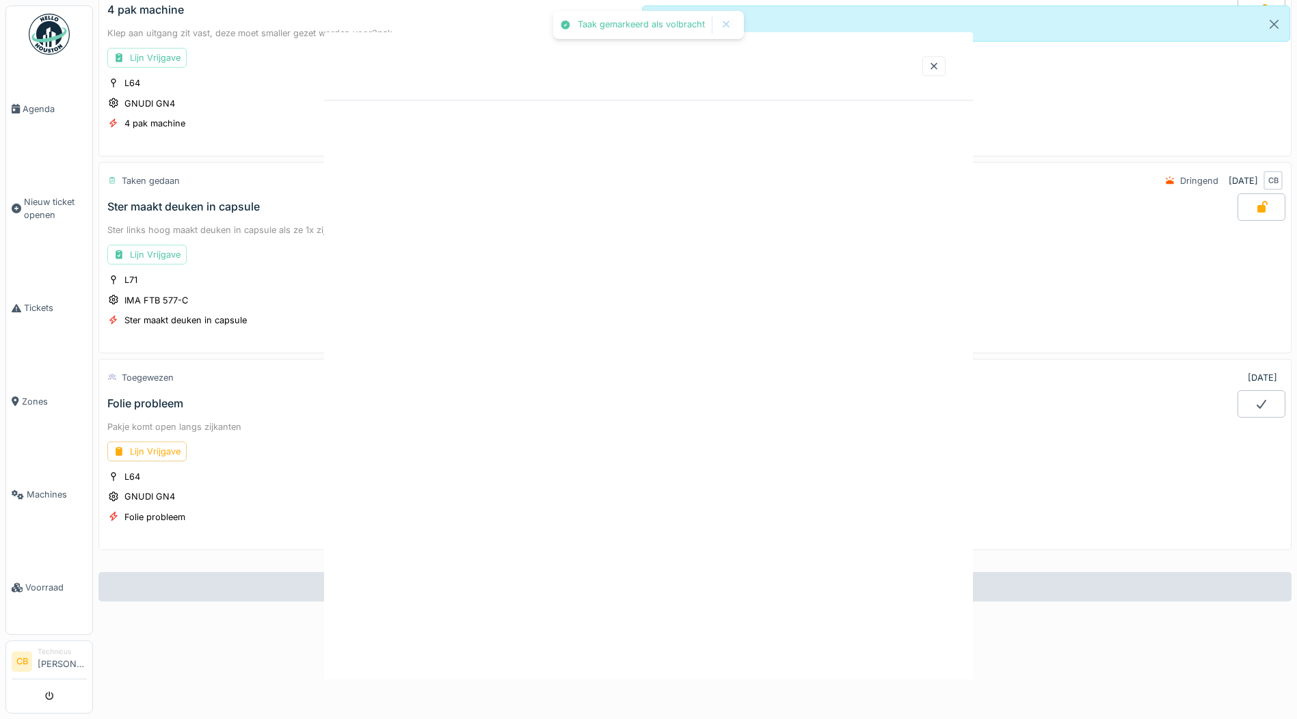
scroll to position [542, 0]
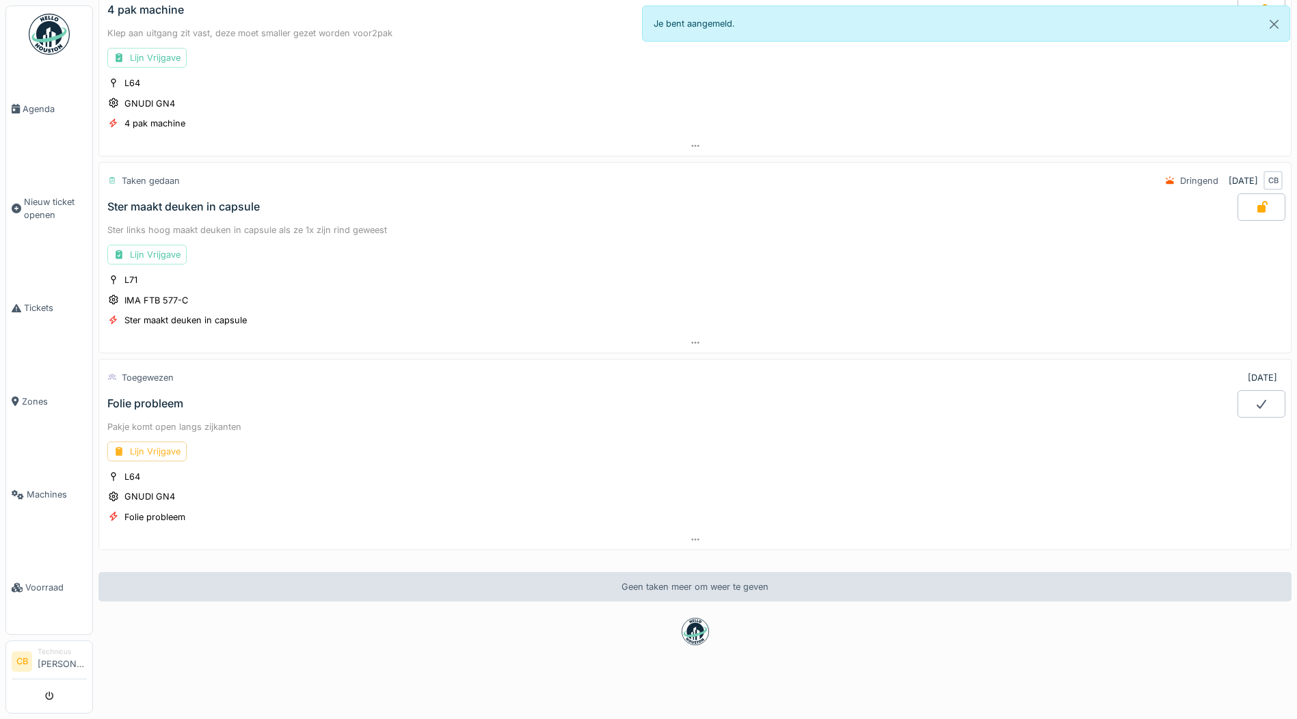
click at [153, 442] on div "Lijn Vrijgave" at bounding box center [146, 452] width 79 height 20
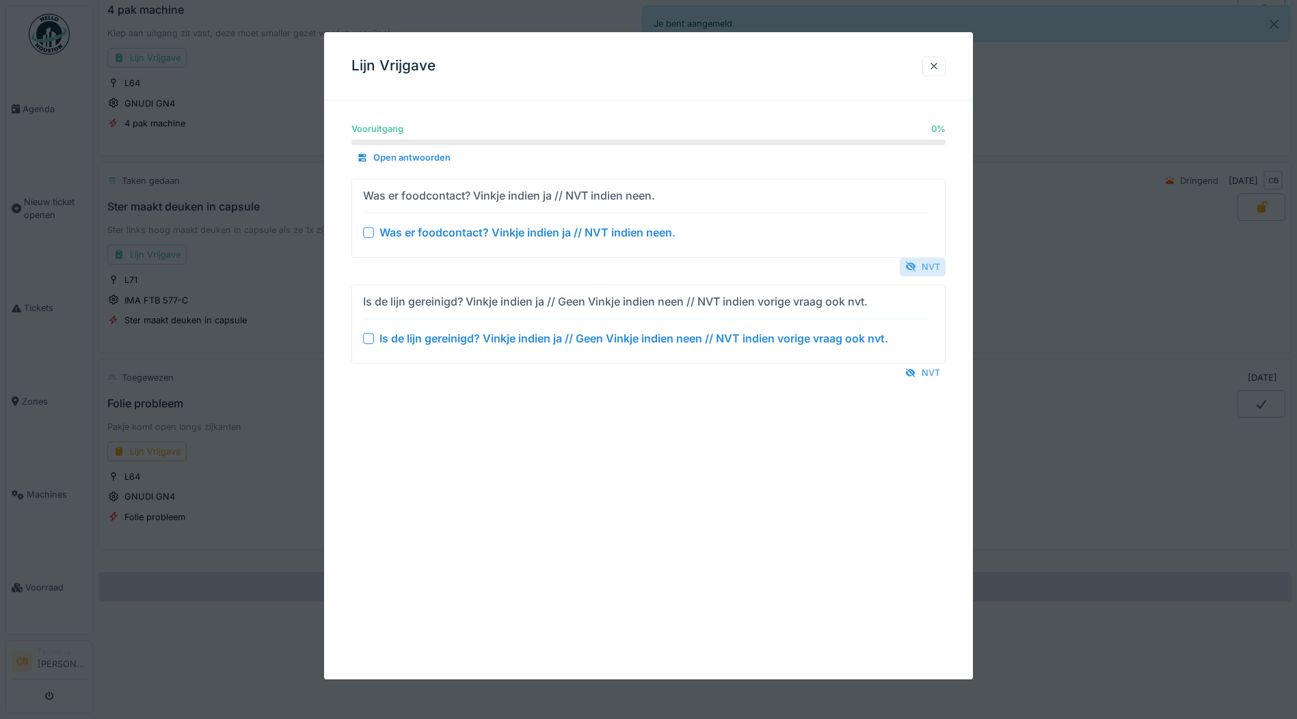
click at [933, 265] on div "NVT" at bounding box center [923, 267] width 46 height 18
click at [929, 372] on div "NVT" at bounding box center [923, 373] width 46 height 18
click at [933, 263] on div "NVT" at bounding box center [923, 267] width 46 height 18
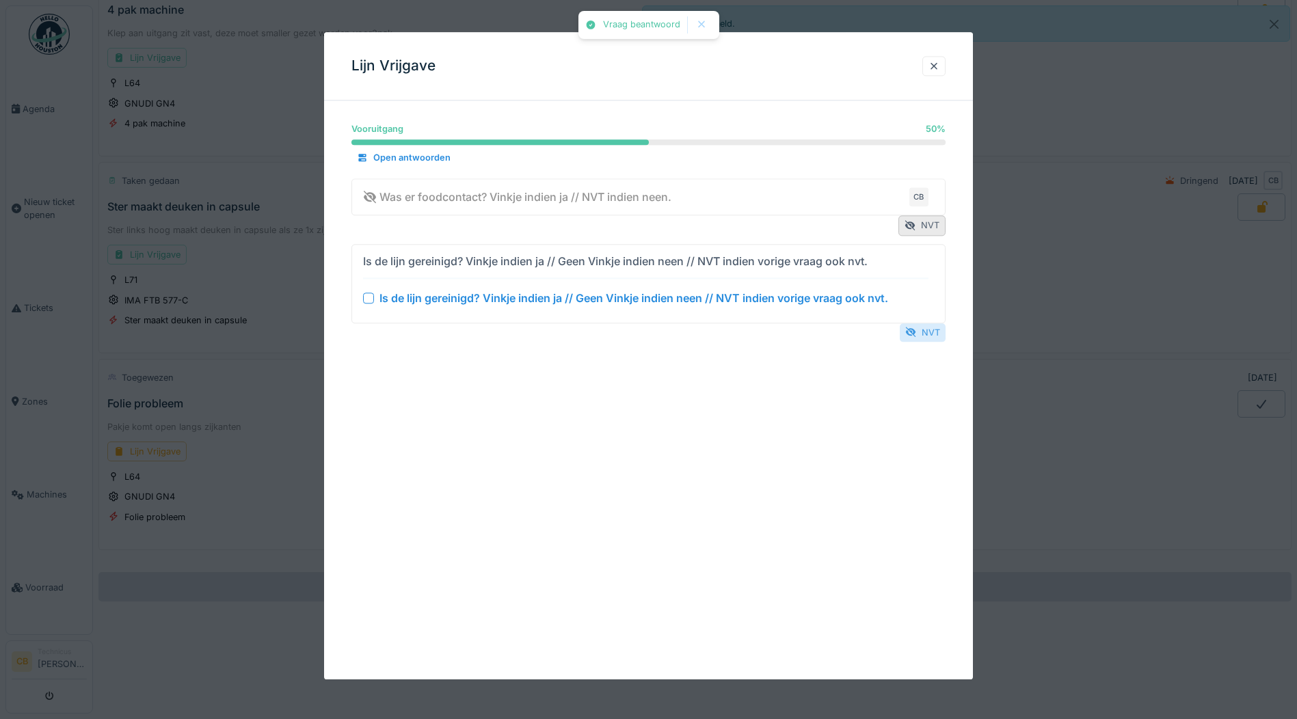
click at [929, 328] on div "NVT" at bounding box center [923, 332] width 46 height 18
click at [931, 334] on div "NVT" at bounding box center [923, 332] width 46 height 18
click at [925, 329] on div "NVT" at bounding box center [923, 332] width 46 height 18
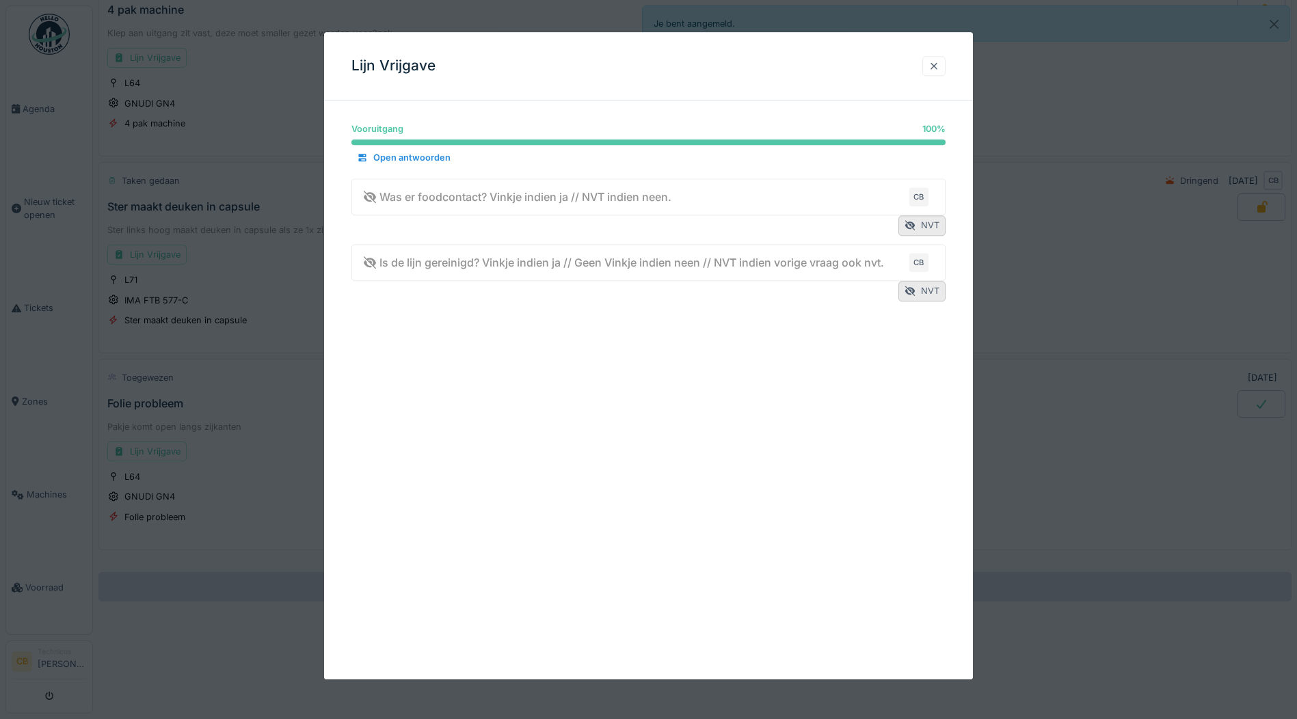
click at [939, 65] on div at bounding box center [934, 66] width 11 height 13
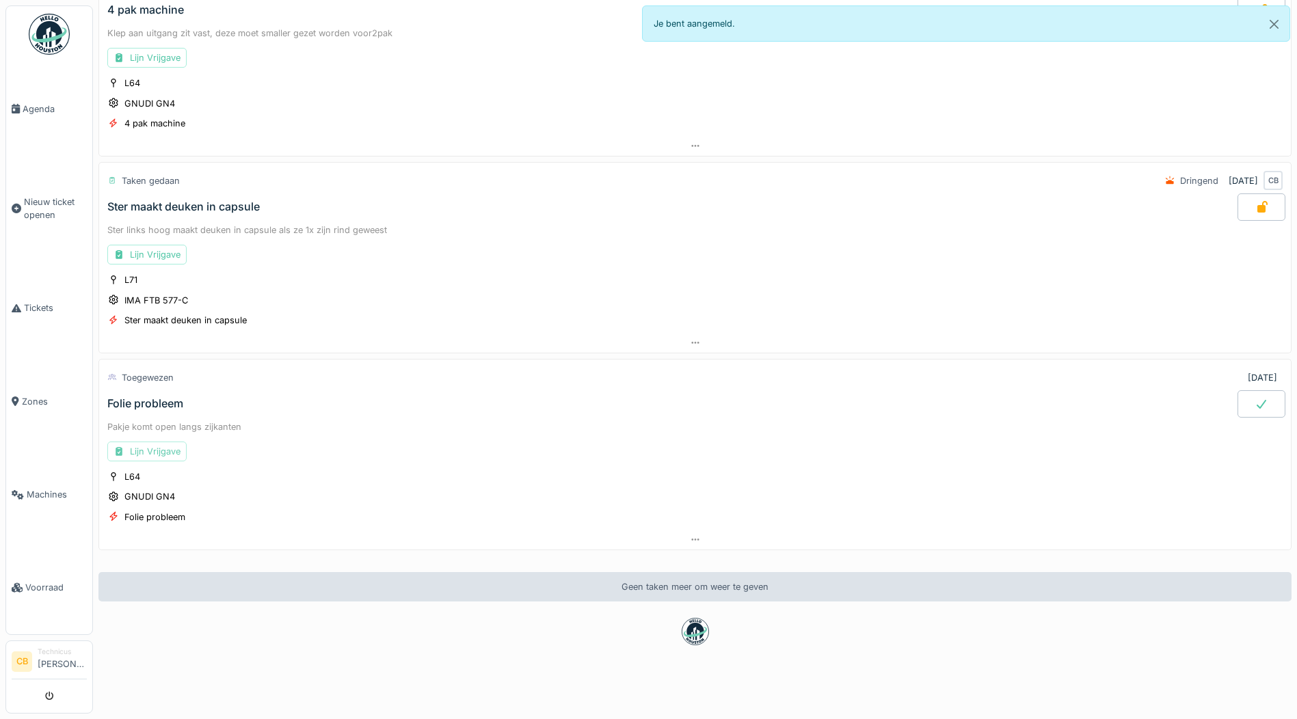
click at [141, 442] on div "Lijn Vrijgave" at bounding box center [146, 452] width 79 height 20
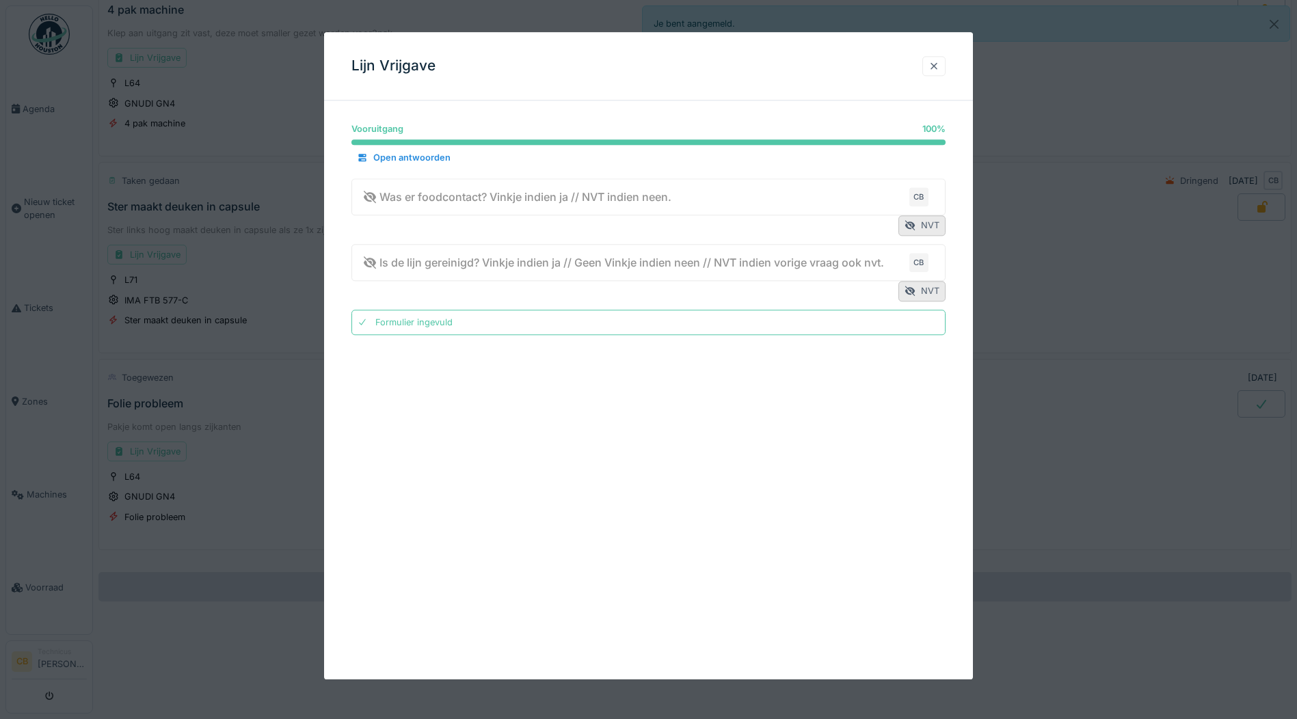
click at [939, 66] on div at bounding box center [934, 66] width 11 height 13
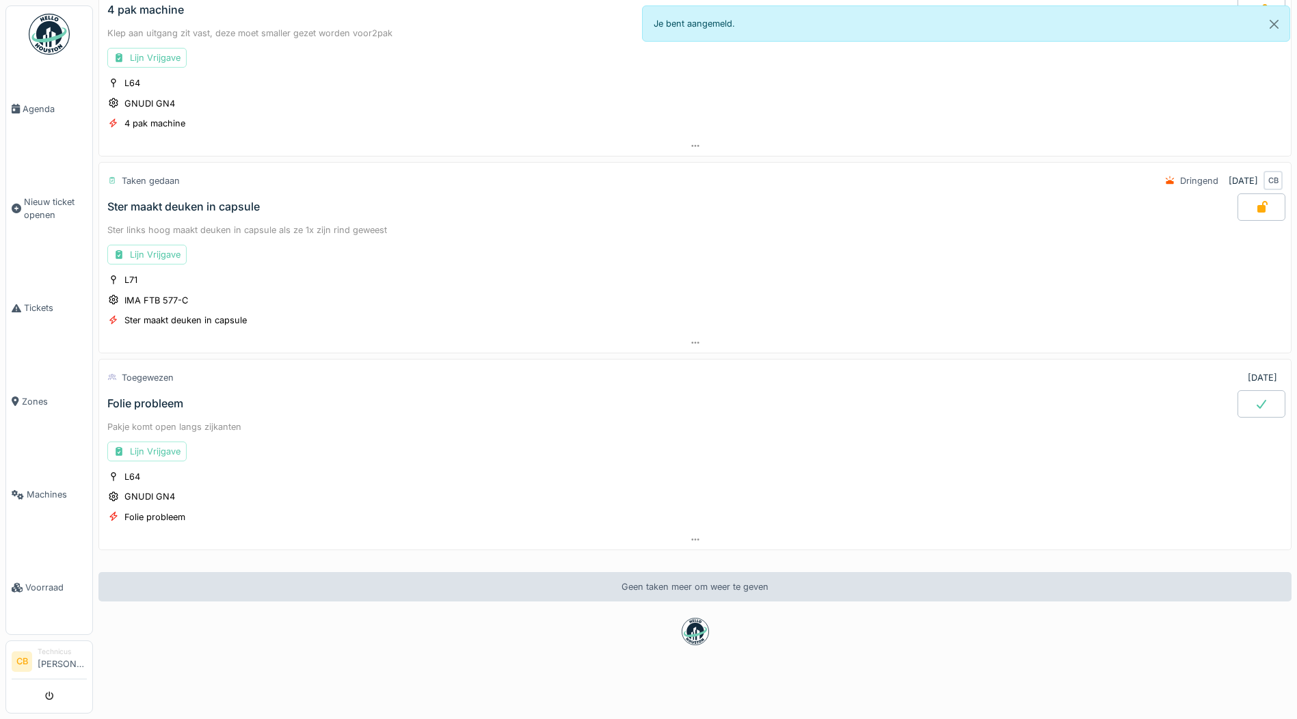
click at [1255, 399] on icon at bounding box center [1262, 404] width 14 height 11
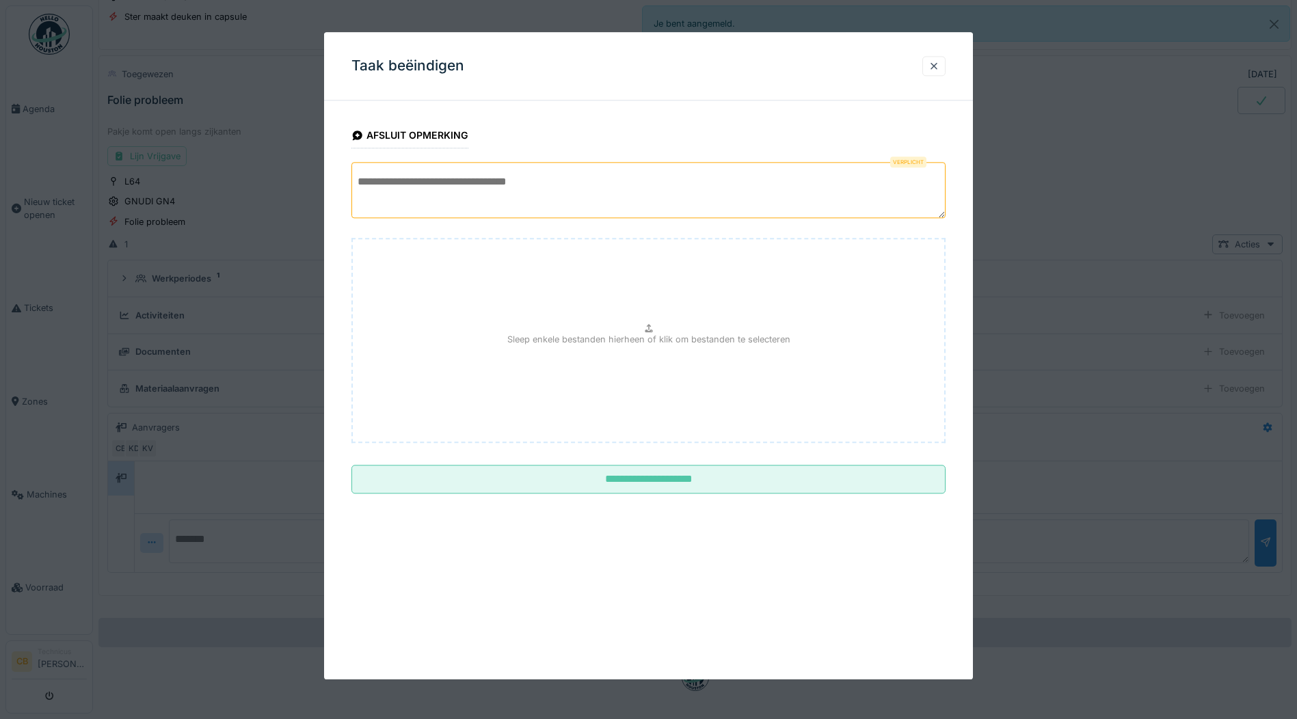
scroll to position [836, 0]
click at [390, 182] on textarea at bounding box center [649, 190] width 594 height 56
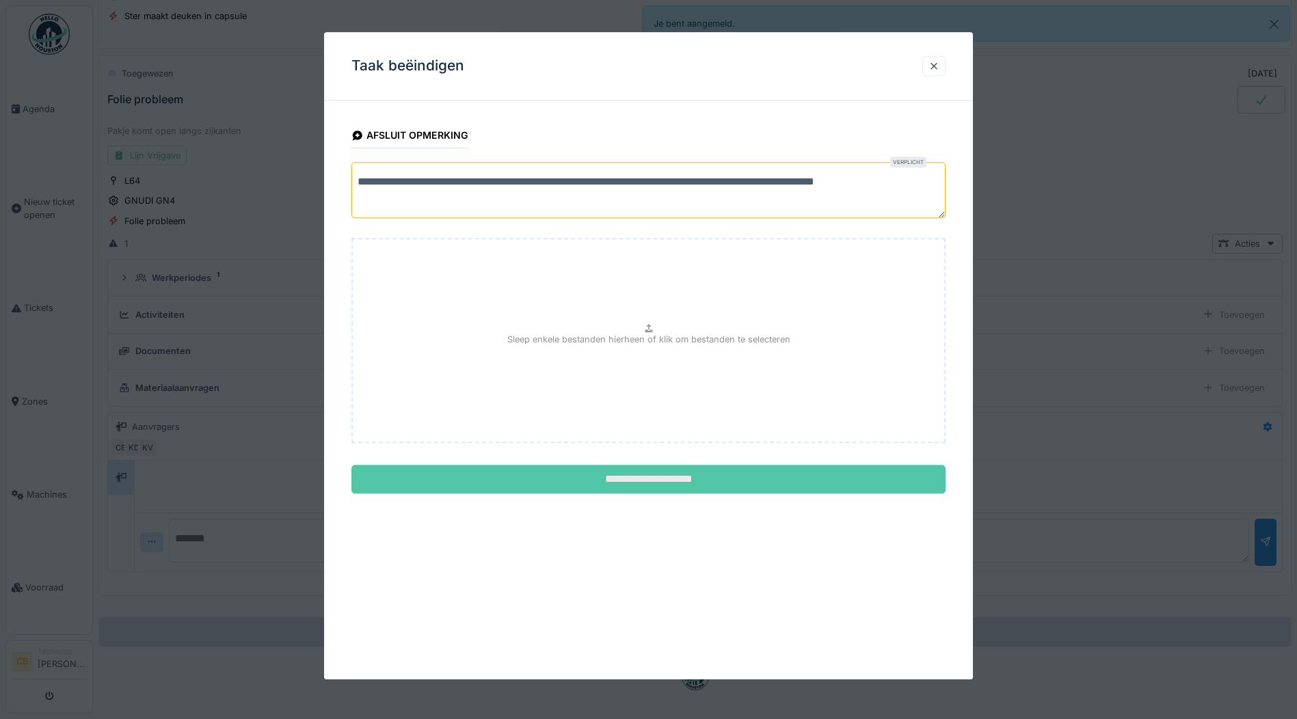
type textarea "**********"
click at [581, 477] on input "**********" at bounding box center [649, 480] width 594 height 29
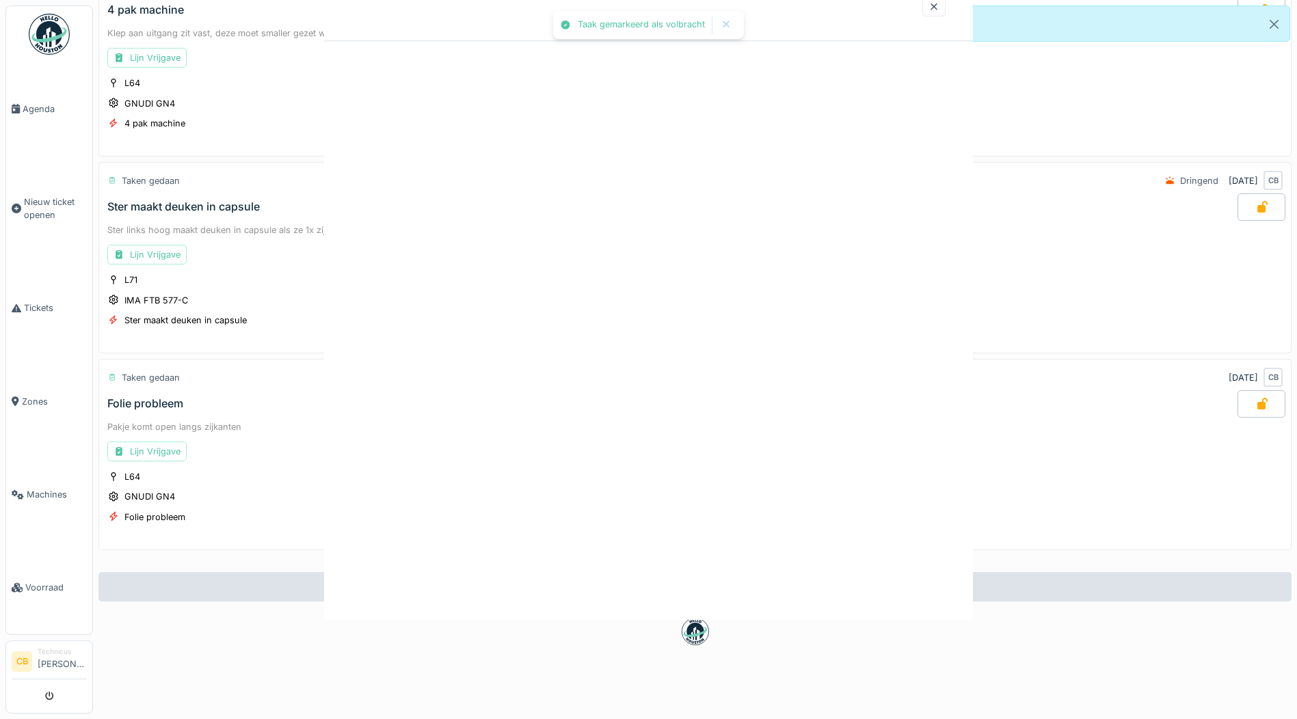
scroll to position [542, 0]
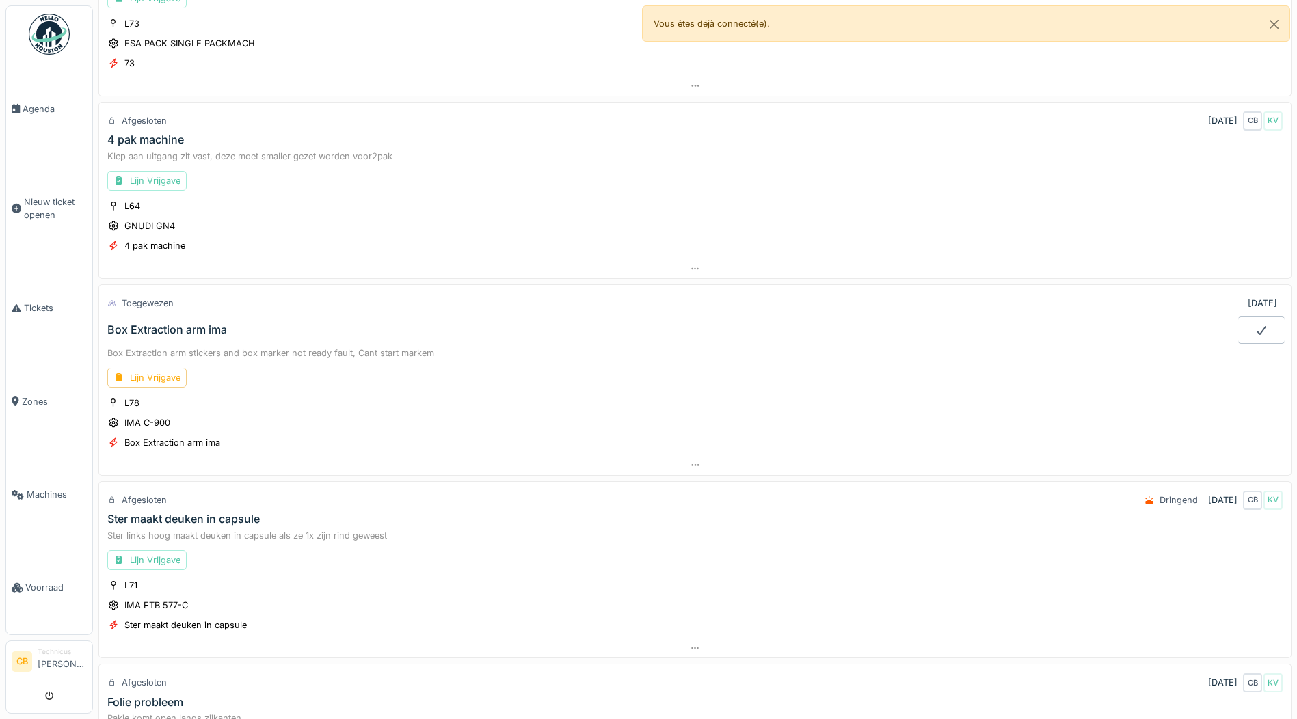
scroll to position [479, 0]
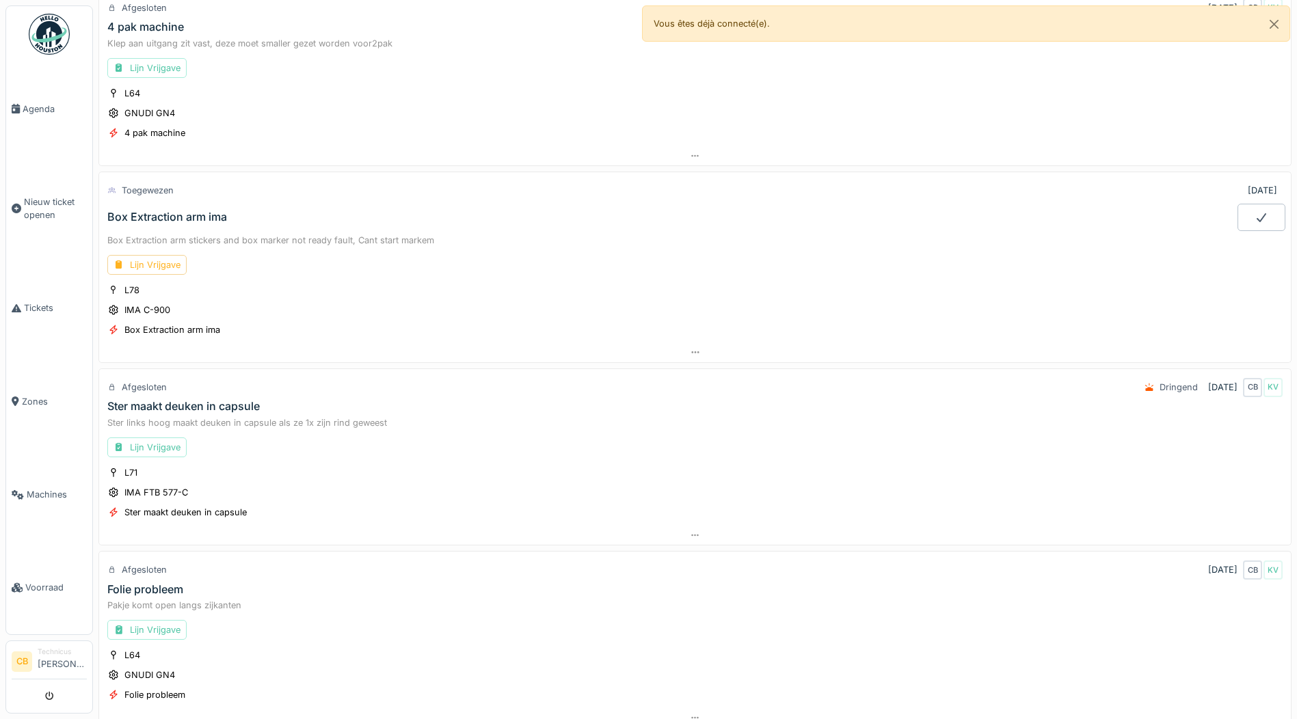
click at [151, 261] on div "Lijn Vrijgave" at bounding box center [146, 265] width 79 height 20
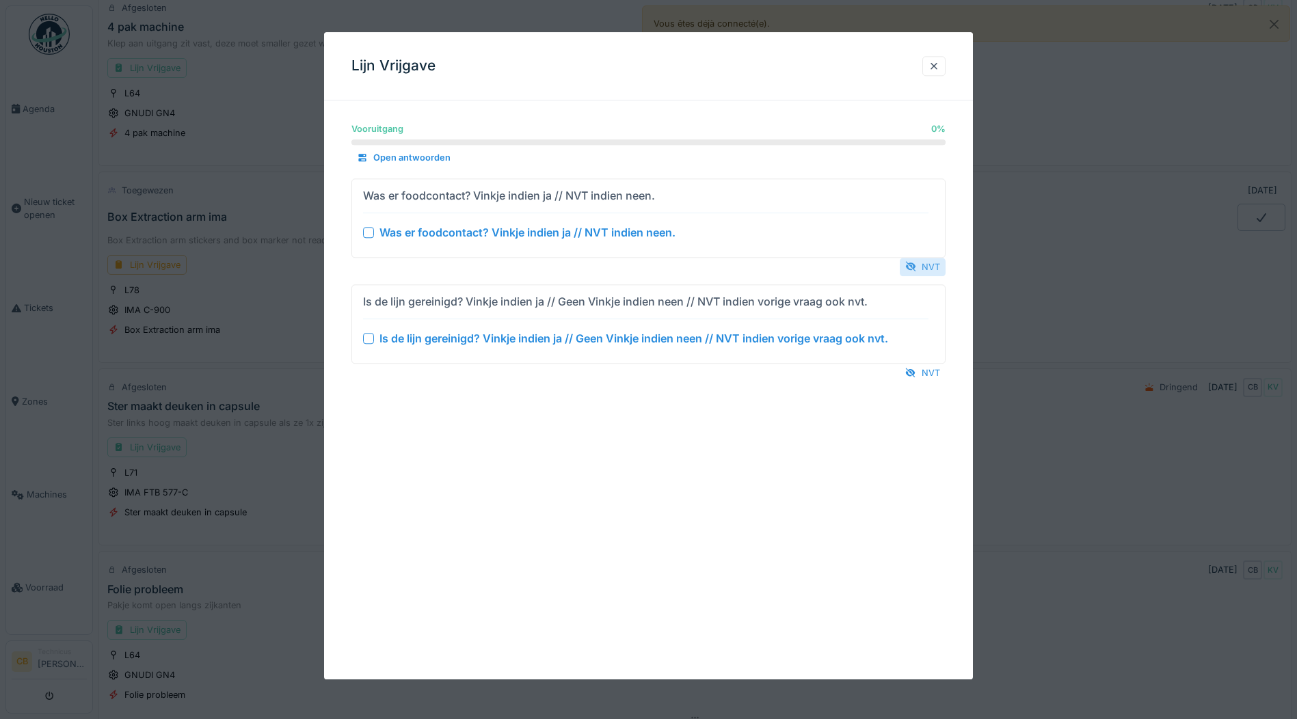
click at [936, 267] on div "NVT" at bounding box center [923, 267] width 46 height 18
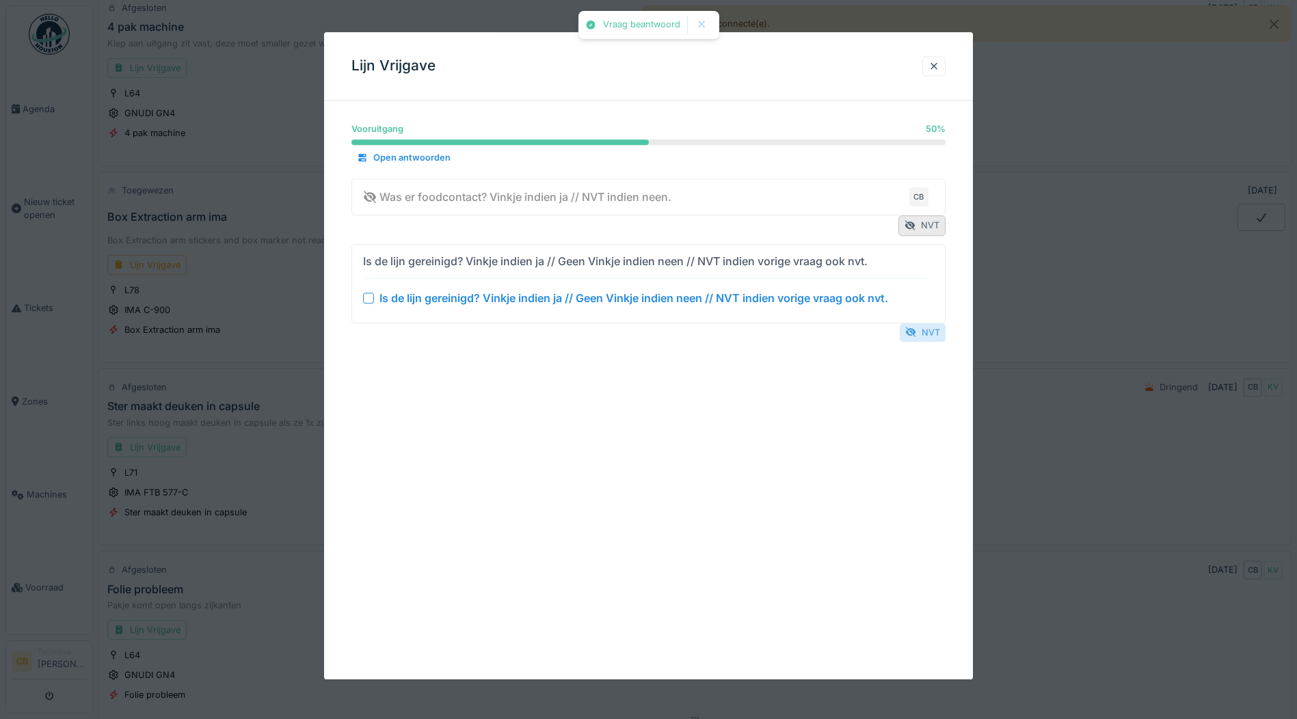
click at [927, 332] on div "NVT" at bounding box center [923, 332] width 46 height 18
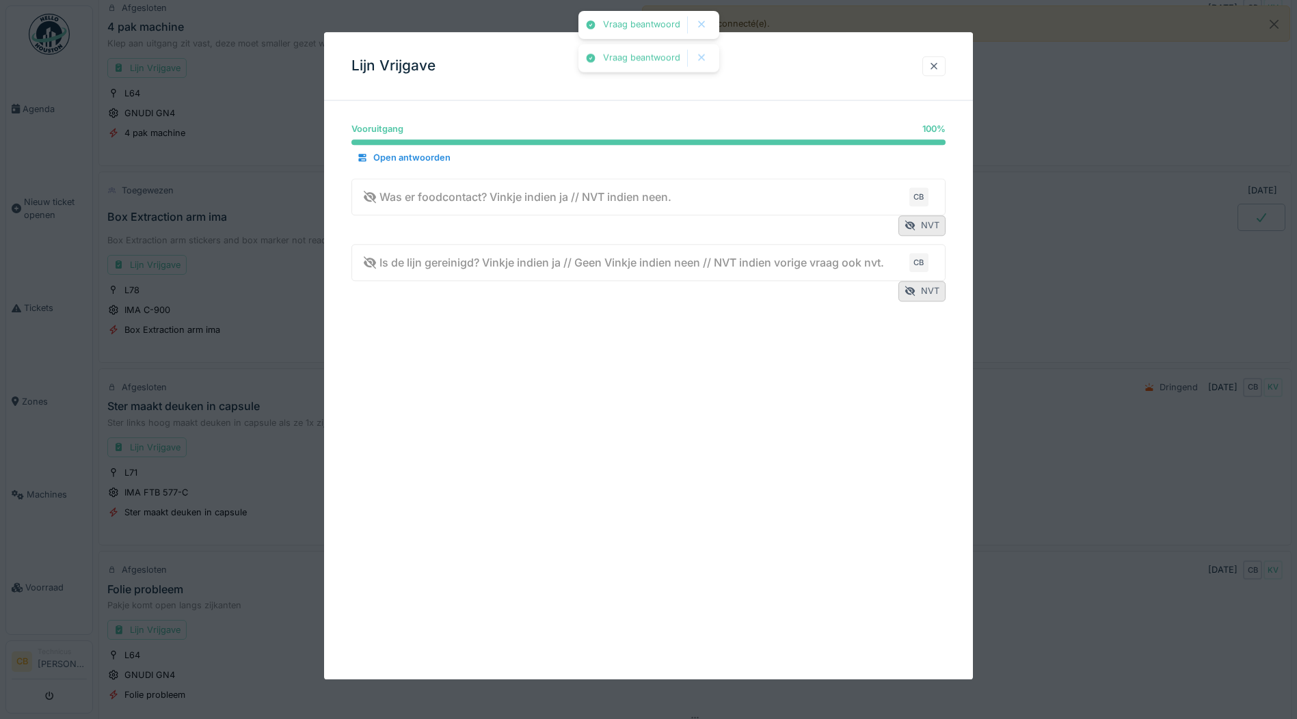
click at [937, 62] on div at bounding box center [934, 66] width 11 height 13
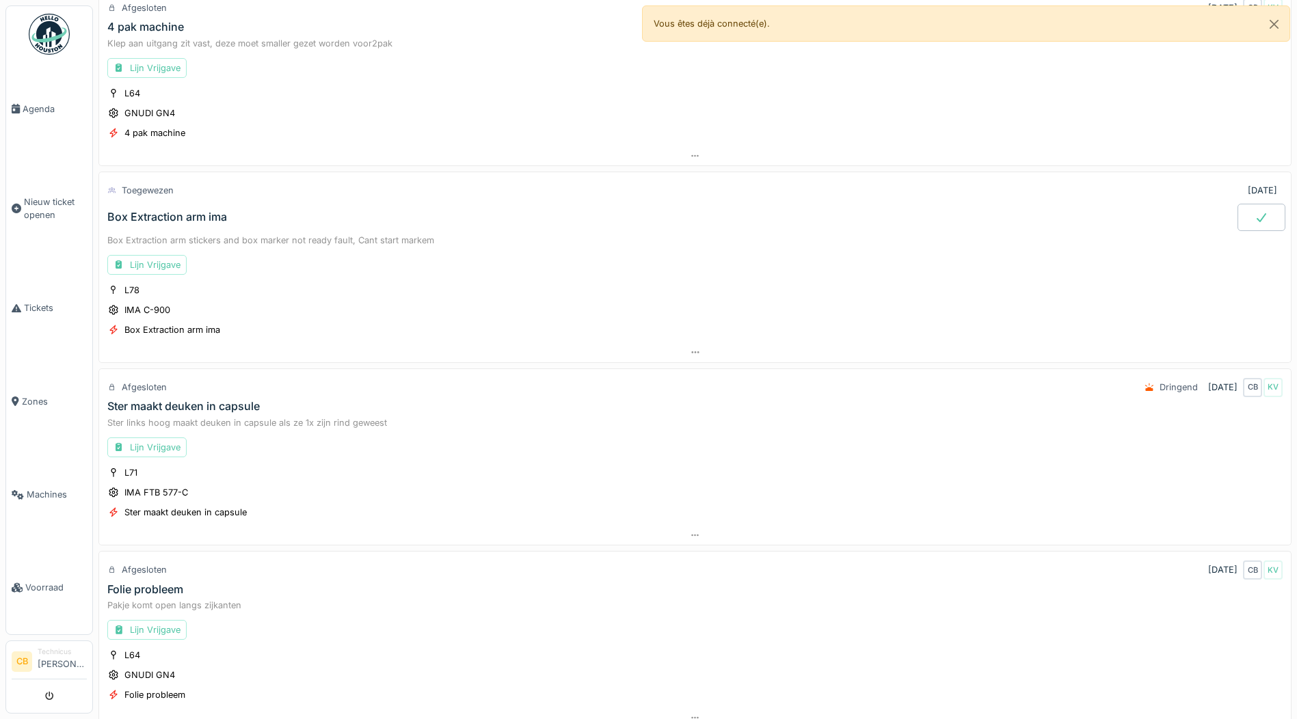
click at [1255, 212] on icon at bounding box center [1262, 217] width 14 height 11
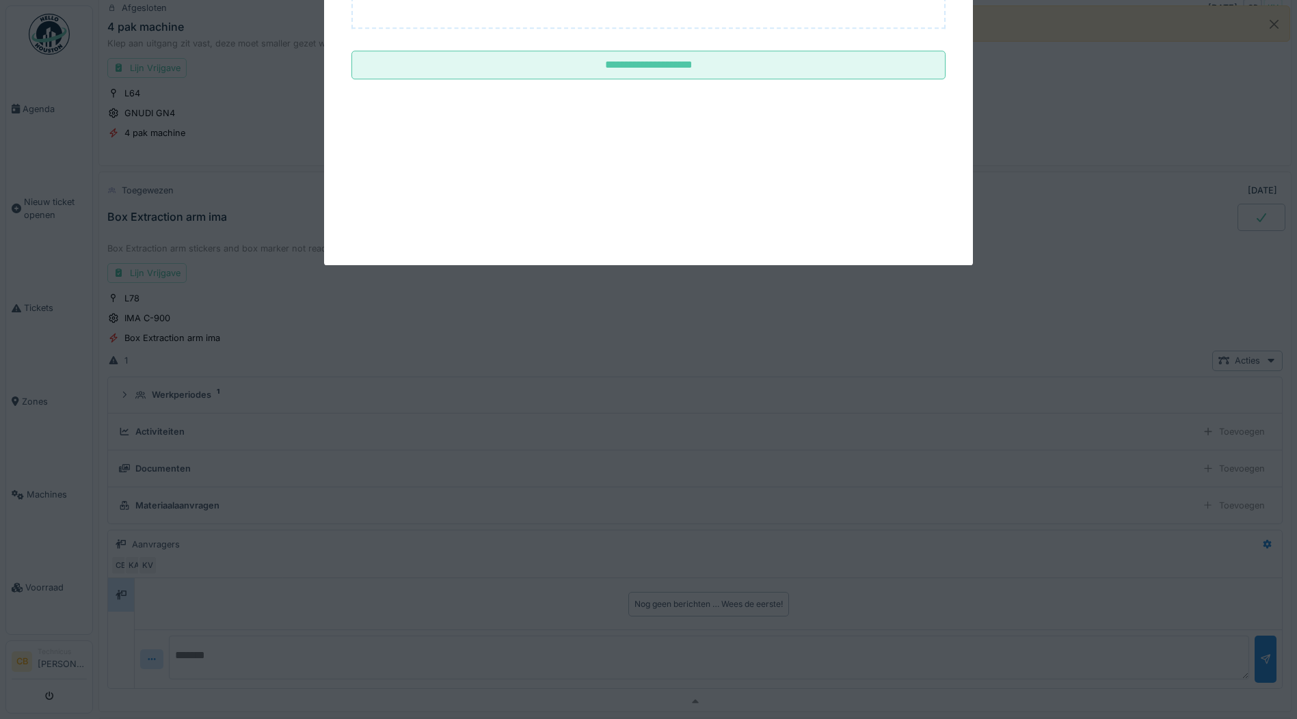
scroll to position [596, 0]
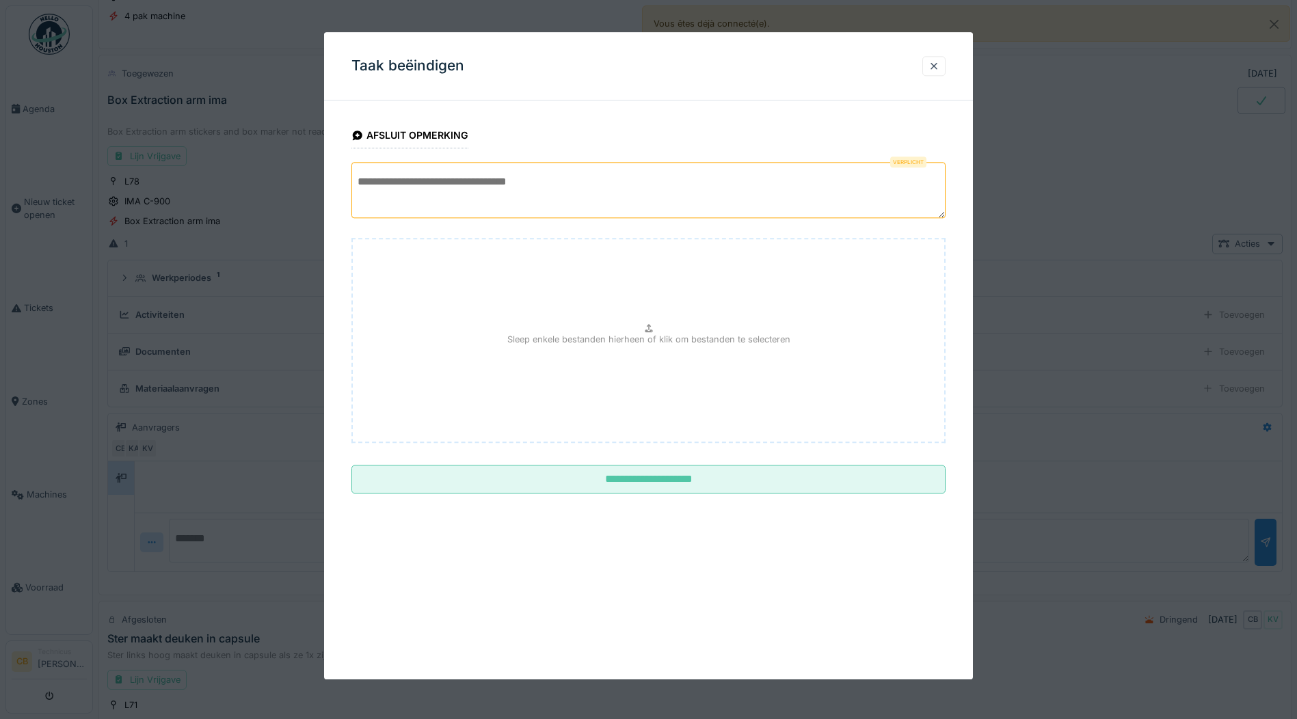
click at [391, 193] on textarea at bounding box center [649, 190] width 594 height 56
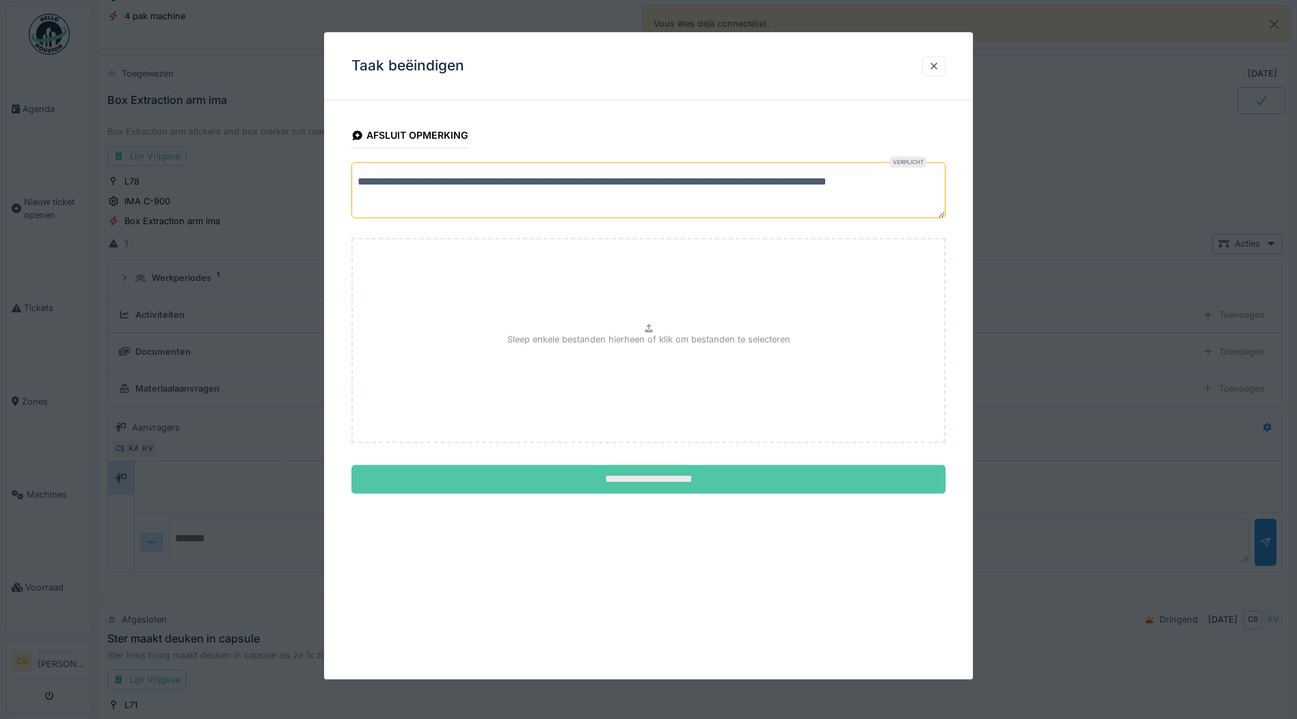
type textarea "**********"
click at [598, 473] on input "**********" at bounding box center [649, 480] width 594 height 29
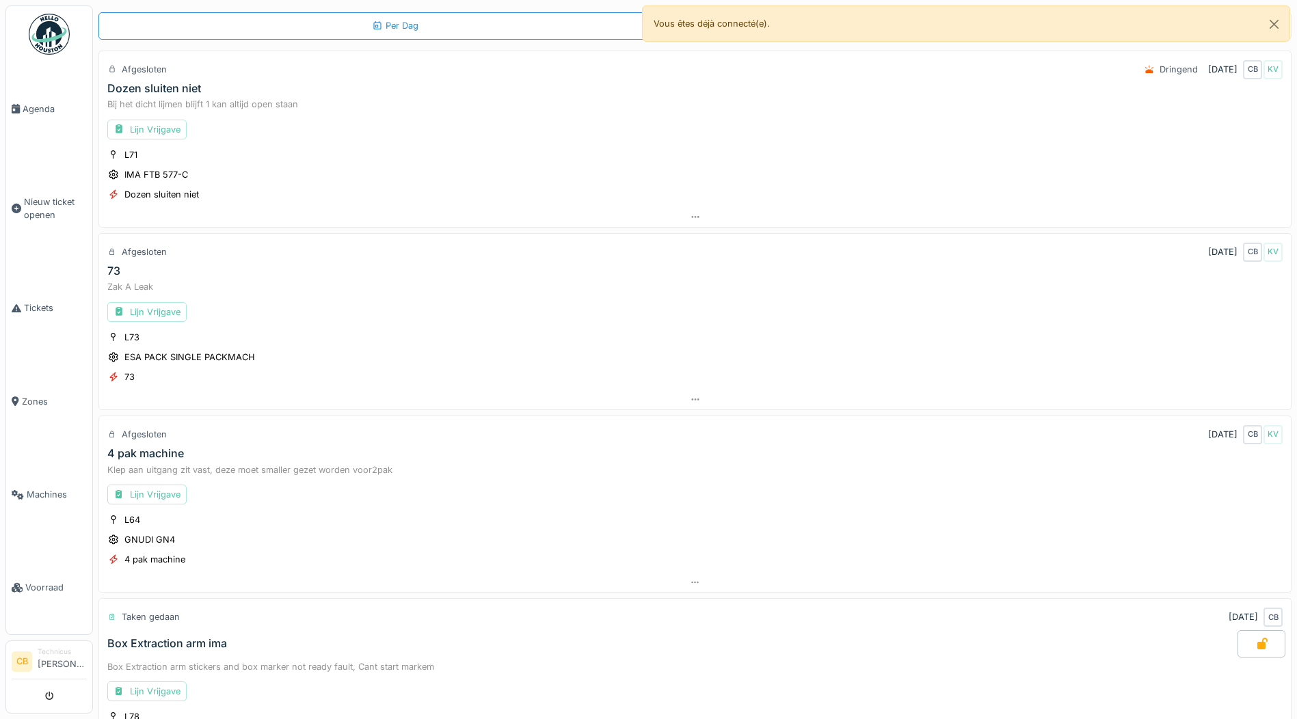
scroll to position [0, 0]
